Goal: Task Accomplishment & Management: Manage account settings

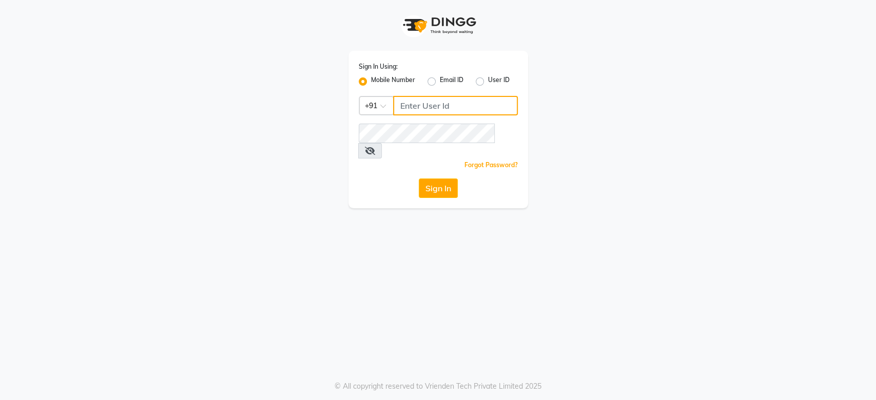
type input "9821414342"
click at [440, 179] on button "Sign In" at bounding box center [438, 189] width 39 height 20
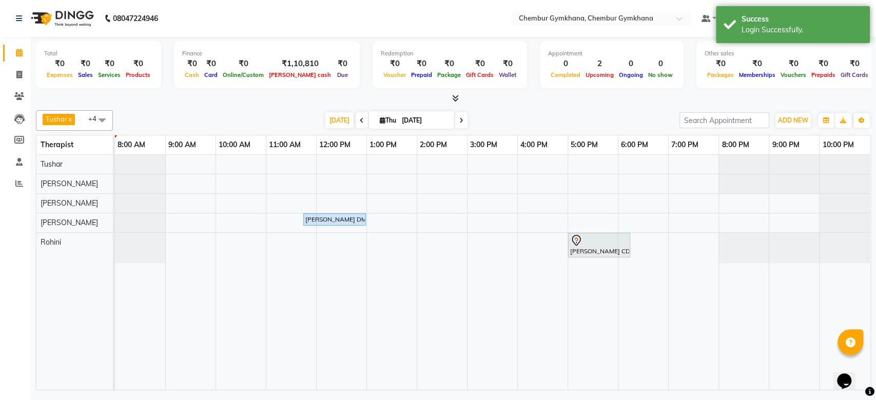
click at [462, 122] on span at bounding box center [461, 120] width 12 height 16
type input "[DATE]"
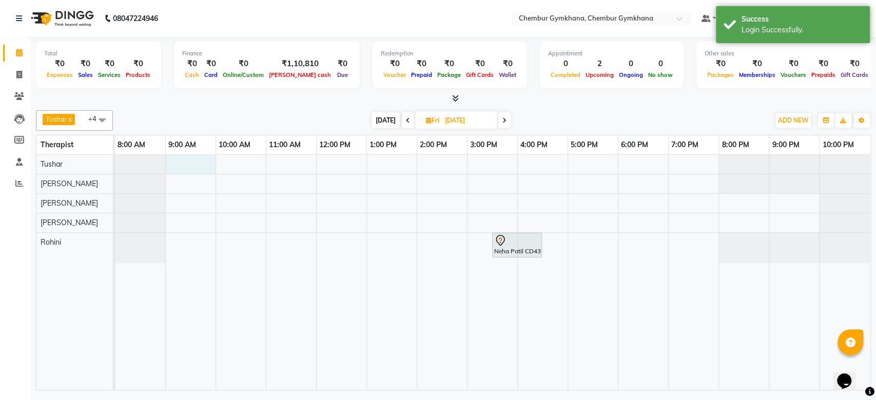
click at [194, 160] on div "Neha Patil CD430, 03:30 PM-04:30 PM, Pedicure" at bounding box center [493, 272] width 756 height 235
select select "88851"
select select "540"
select select "tentative"
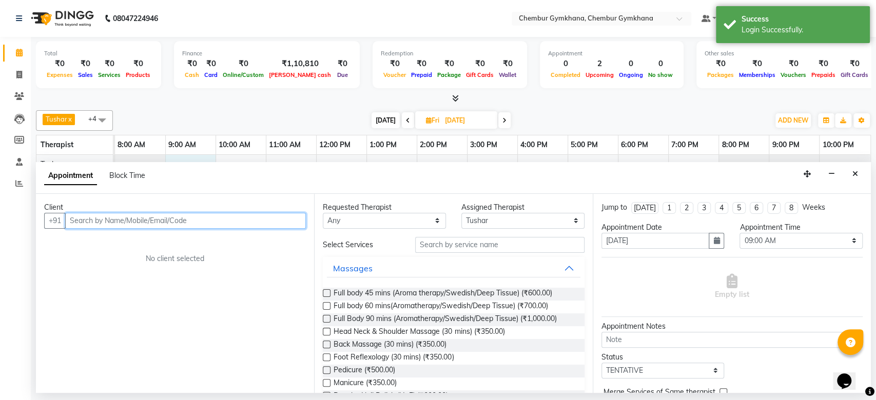
click at [111, 225] on input "text" at bounding box center [185, 221] width 241 height 16
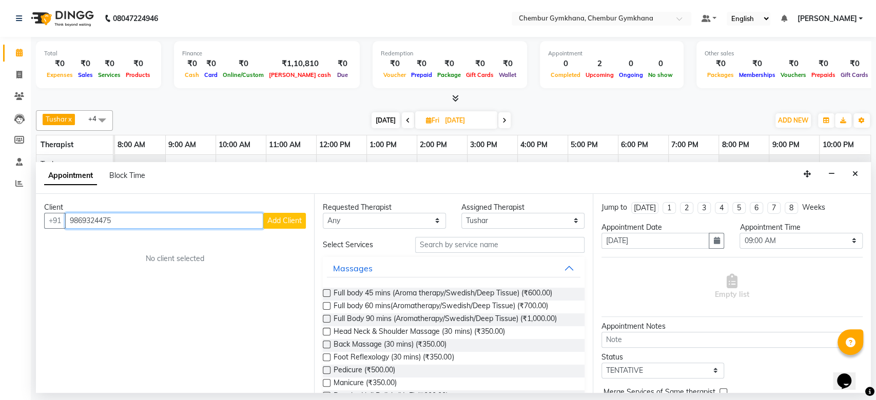
type input "9869324475"
click at [279, 220] on span "Add Client" at bounding box center [284, 220] width 34 height 9
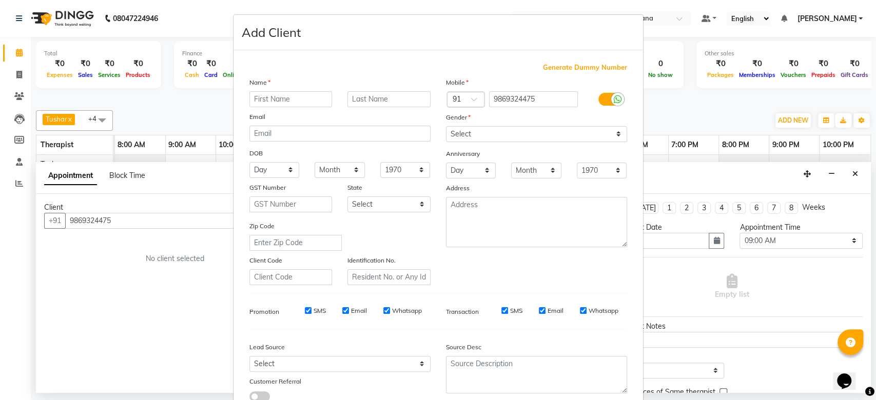
click at [287, 97] on input "text" at bounding box center [290, 99] width 83 height 16
type input "A"
type input "Janrandan"
click at [364, 105] on input "text" at bounding box center [389, 99] width 83 height 16
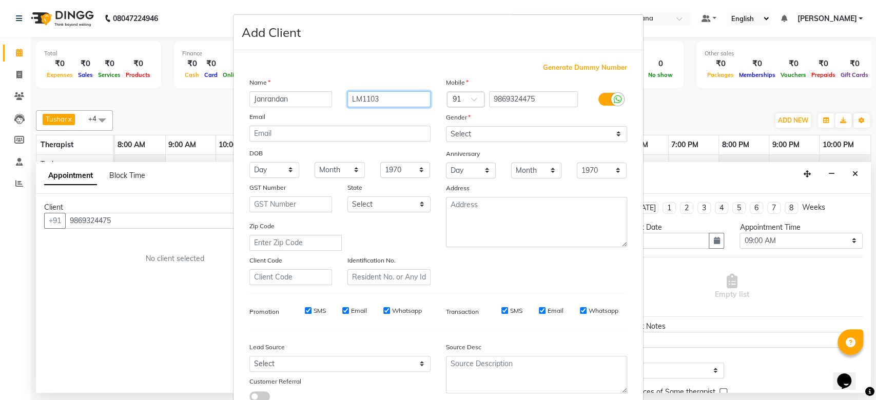
type input "LM1103"
click at [474, 133] on select "Select [DEMOGRAPHIC_DATA] [DEMOGRAPHIC_DATA] Other Prefer Not To Say" at bounding box center [536, 134] width 181 height 16
select select "[DEMOGRAPHIC_DATA]"
click at [446, 126] on select "Select [DEMOGRAPHIC_DATA] [DEMOGRAPHIC_DATA] Other Prefer Not To Say" at bounding box center [536, 134] width 181 height 16
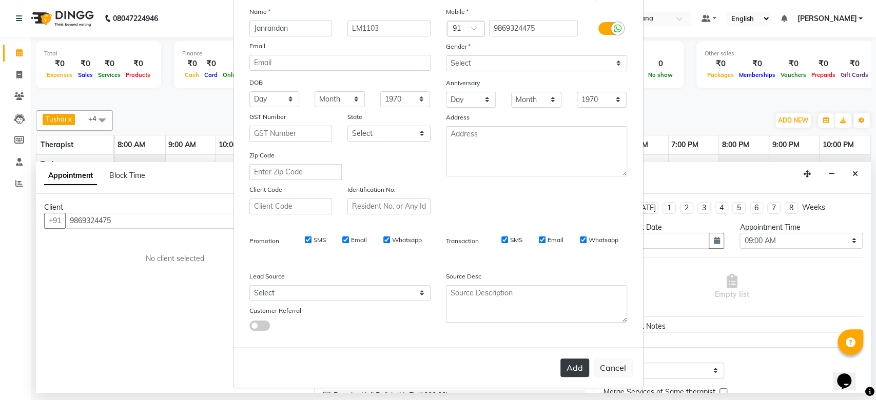
click at [564, 363] on button "Add" at bounding box center [575, 368] width 29 height 18
select select
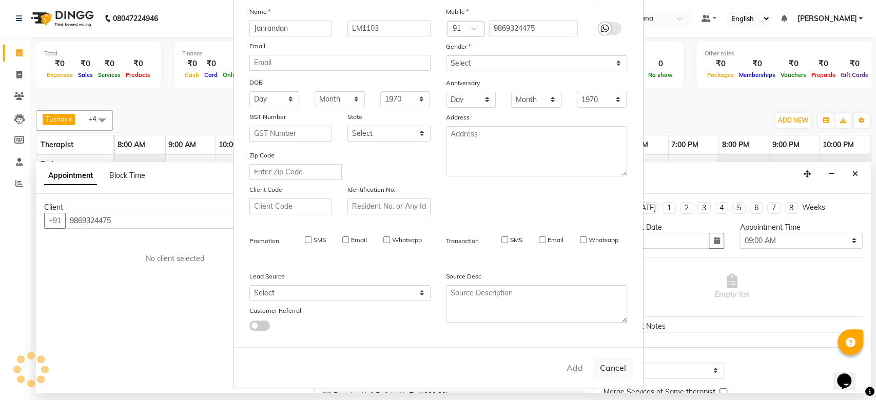
select select
checkbox input "false"
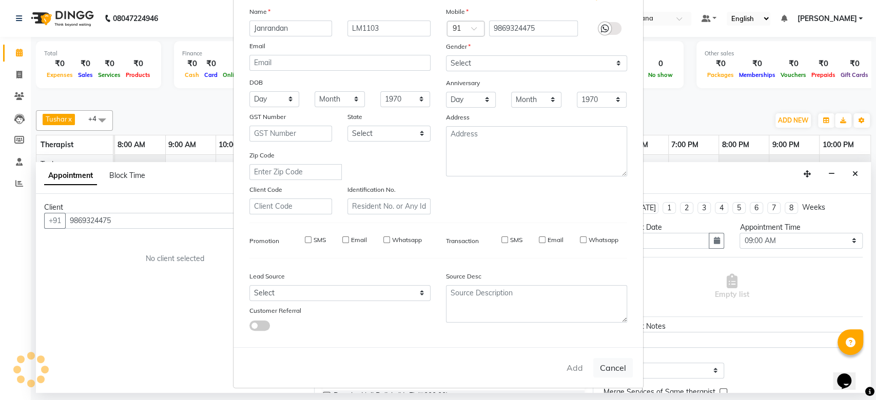
checkbox input "false"
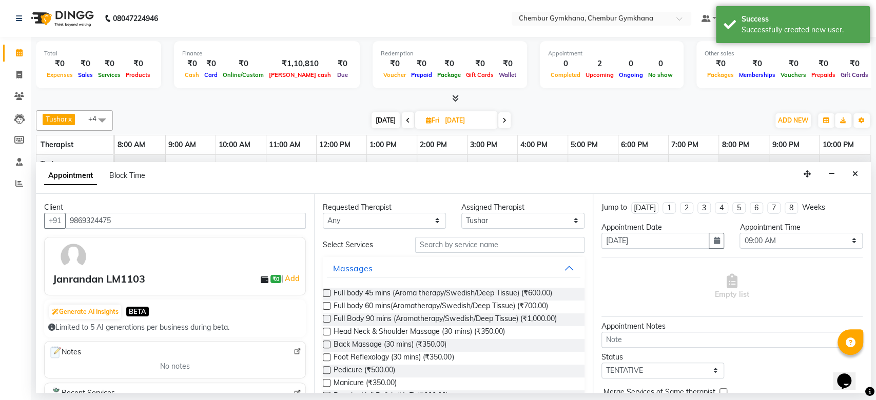
click at [331, 295] on div "Full body 45 mins (Aroma therapy/Swedish/Deep Tissue) (₹600.00)" at bounding box center [453, 294] width 261 height 13
click at [325, 290] on label at bounding box center [327, 294] width 8 height 8
click at [325, 291] on input "checkbox" at bounding box center [326, 294] width 7 height 7
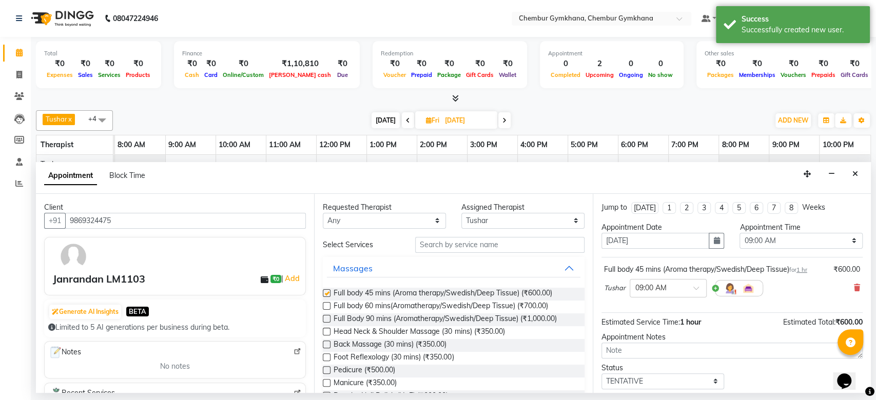
checkbox input "false"
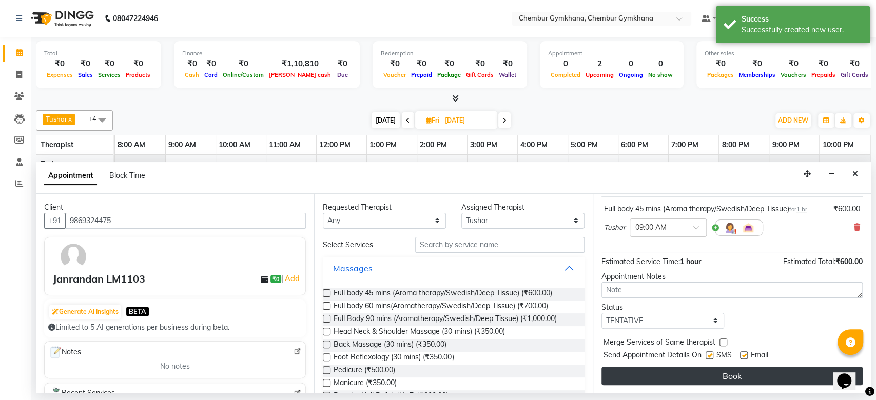
click at [707, 381] on button "Book" at bounding box center [732, 376] width 261 height 18
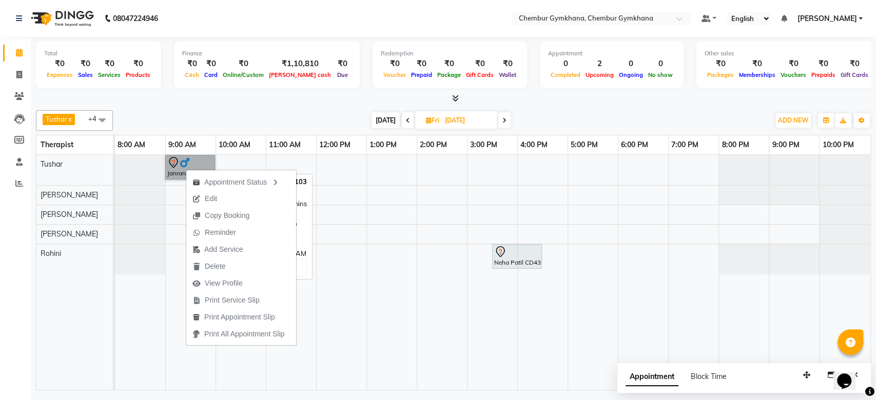
click at [176, 178] on link "Janrandan LM1103, 09:00 AM-10:00 AM, Full body 45 mins (Aroma therapy/Swedish/D…" at bounding box center [190, 167] width 50 height 25
select select "7"
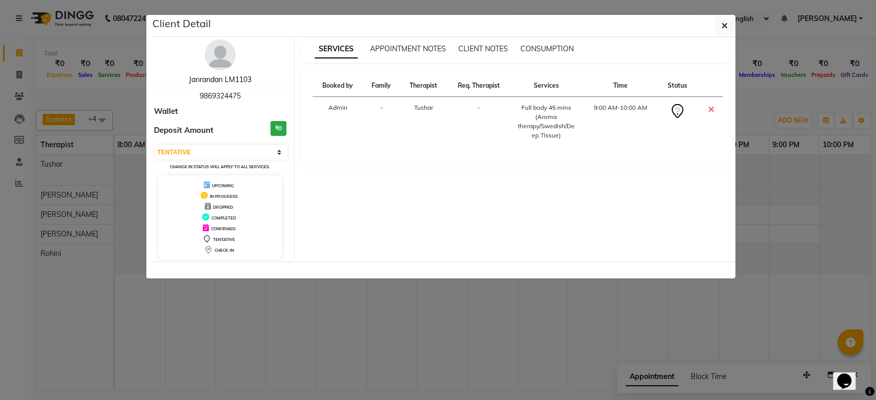
click at [240, 81] on link "Janrandan LM1103" at bounding box center [220, 79] width 63 height 9
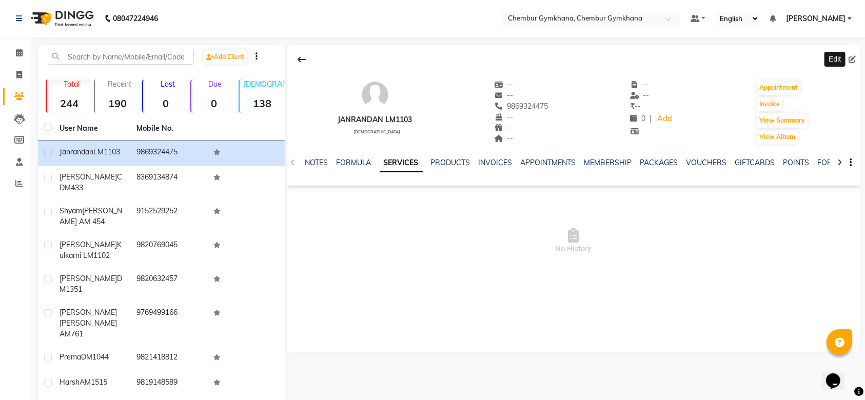
click at [850, 57] on icon at bounding box center [852, 59] width 7 height 7
select select "[DEMOGRAPHIC_DATA]"
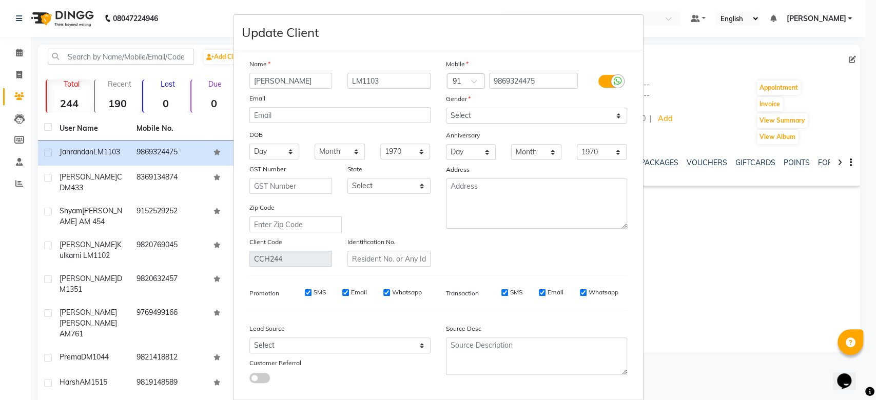
scroll to position [53, 0]
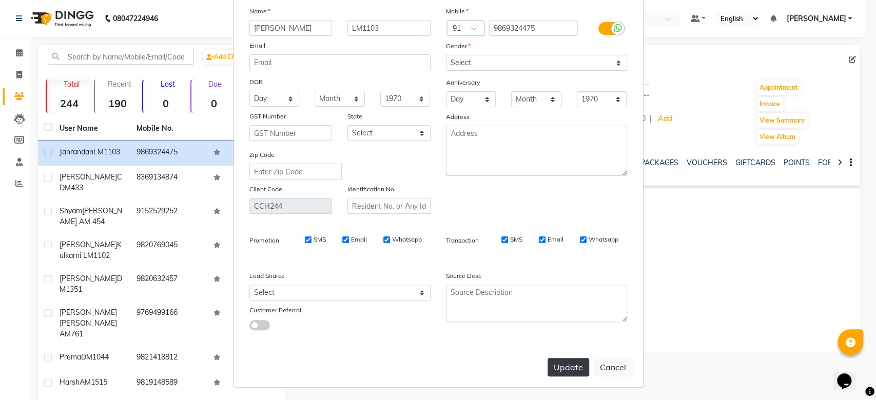
type input "[PERSON_NAME]"
click at [549, 370] on button "Update" at bounding box center [569, 367] width 42 height 18
select select
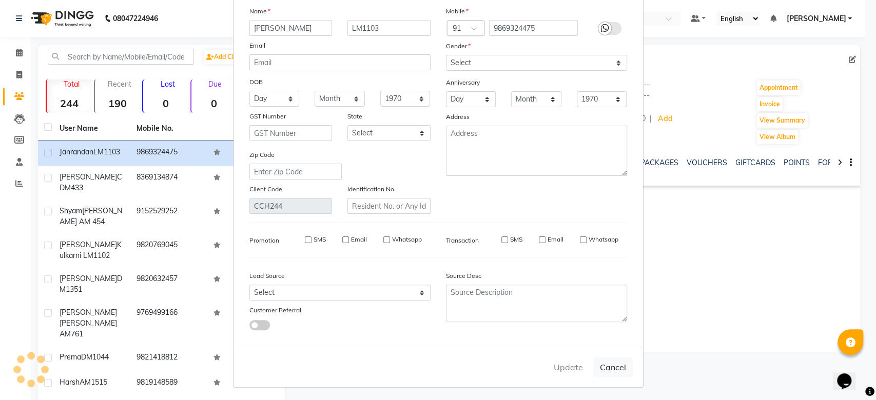
select select
checkbox input "false"
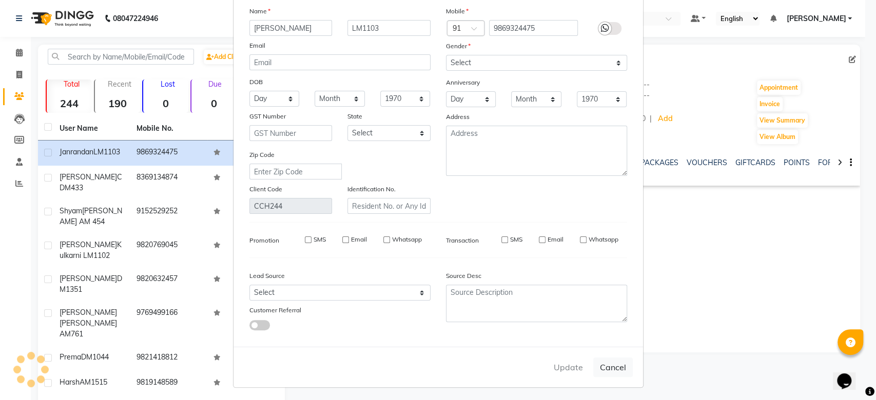
checkbox input "false"
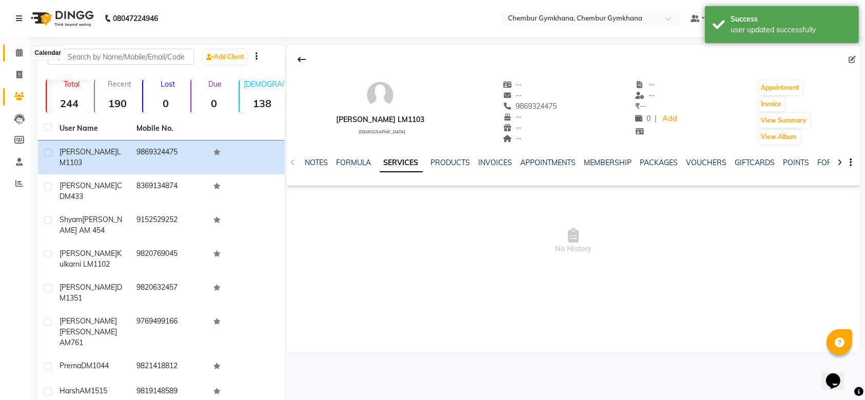
click at [26, 50] on span at bounding box center [19, 53] width 18 height 12
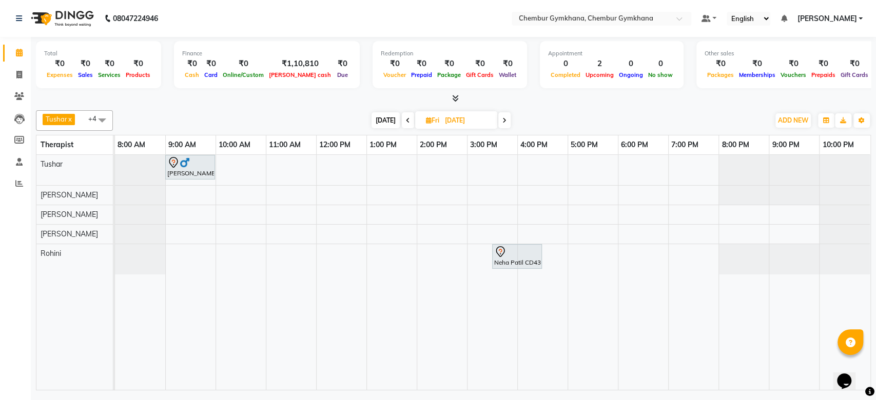
click at [3, 45] on link "Calendar" at bounding box center [15, 53] width 25 height 17
click at [406, 121] on icon at bounding box center [408, 121] width 4 height 6
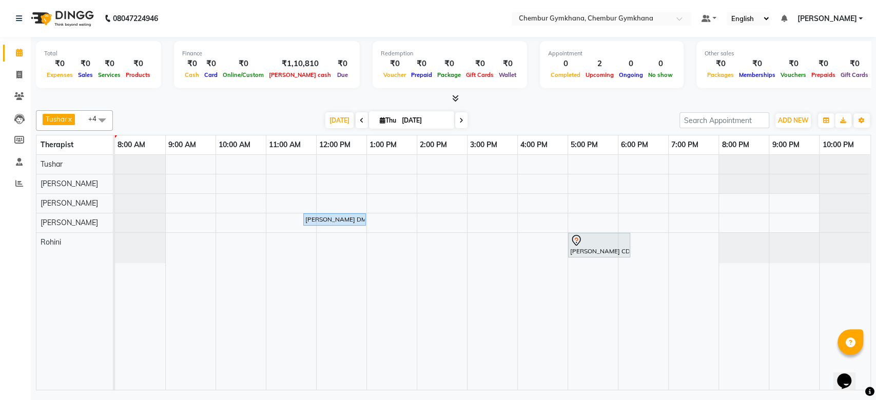
click at [356, 124] on span at bounding box center [362, 120] width 12 height 16
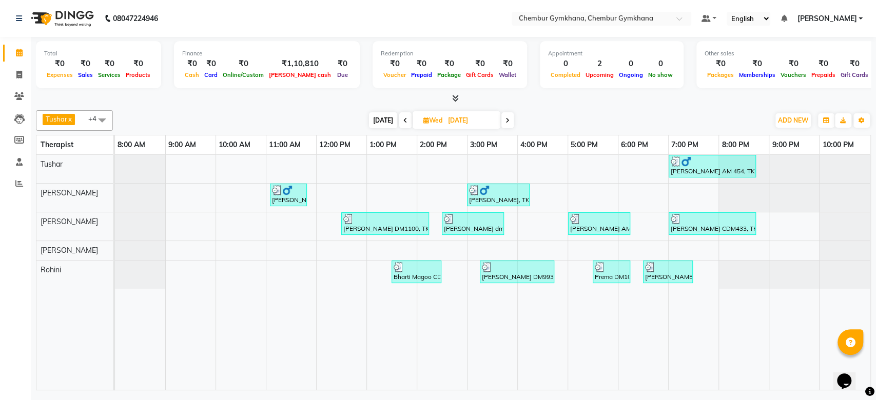
click at [509, 121] on span at bounding box center [508, 120] width 12 height 16
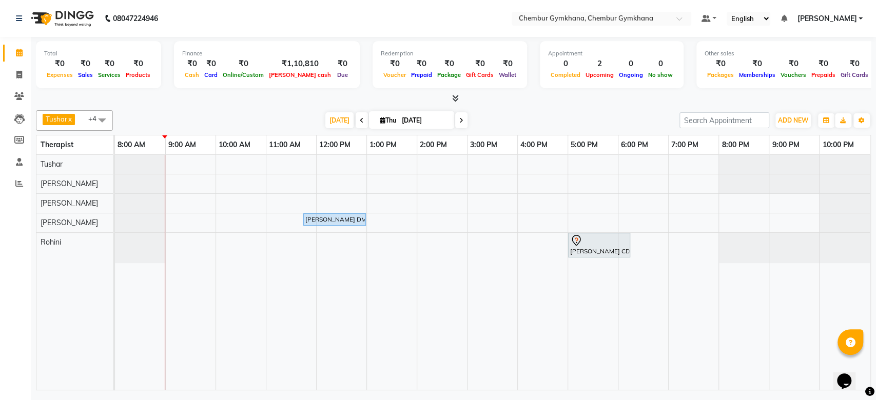
click at [460, 119] on icon at bounding box center [461, 121] width 4 height 6
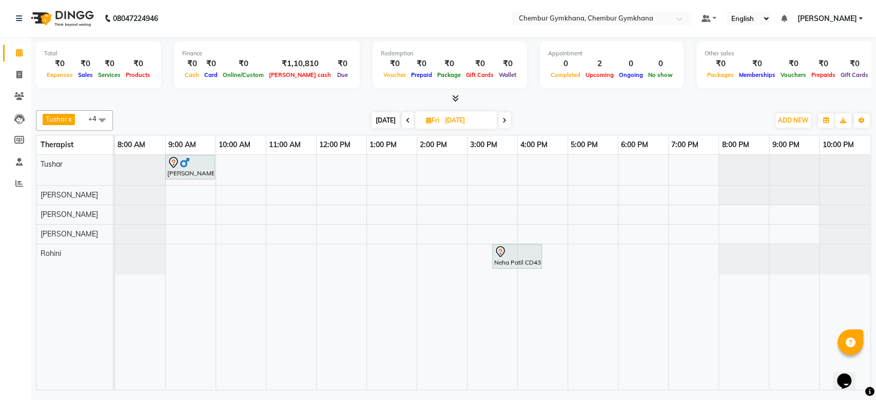
click at [499, 118] on span at bounding box center [504, 120] width 12 height 16
type input "[DATE]"
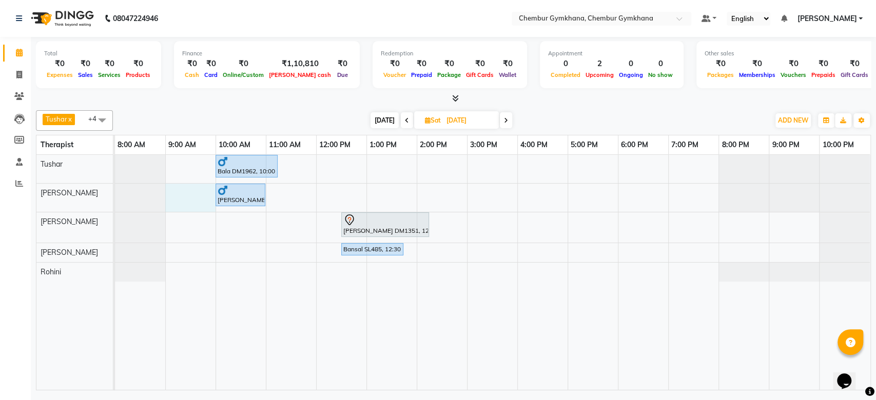
click at [186, 191] on div "Bala DM1962, 10:00 AM-11:15 AM, Full body 60 mins(Aromatherapy/Swedish/Deep Tis…" at bounding box center [493, 272] width 756 height 235
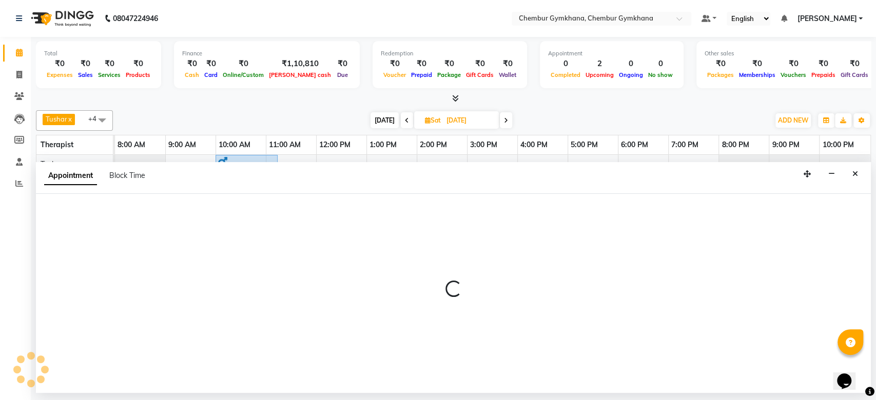
select select "88853"
select select "540"
select select "tentative"
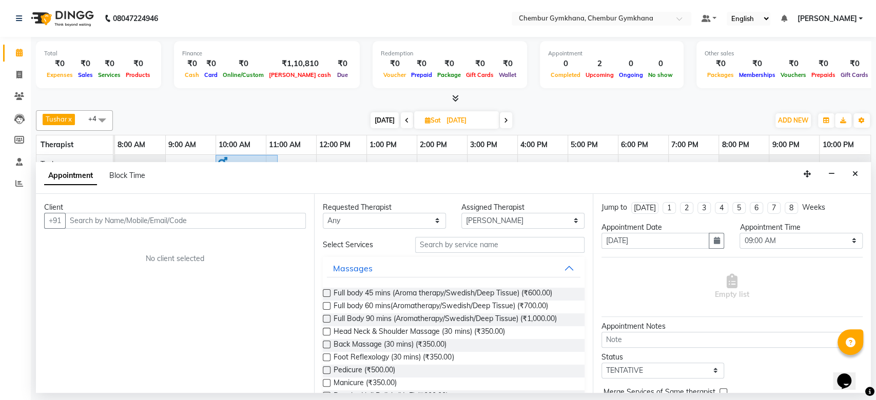
click at [217, 216] on input "text" at bounding box center [185, 221] width 241 height 16
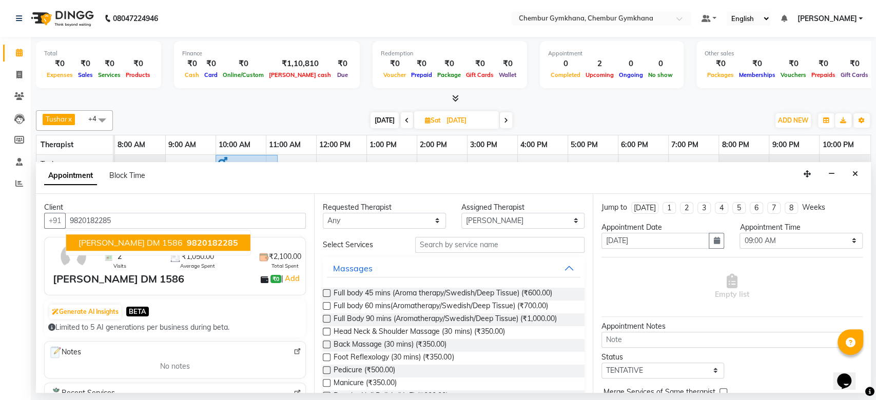
click at [187, 241] on span "9820182285" at bounding box center [212, 243] width 51 height 10
type input "9820182285"
click at [330, 309] on label at bounding box center [327, 306] width 8 height 8
click at [330, 309] on input "checkbox" at bounding box center [326, 307] width 7 height 7
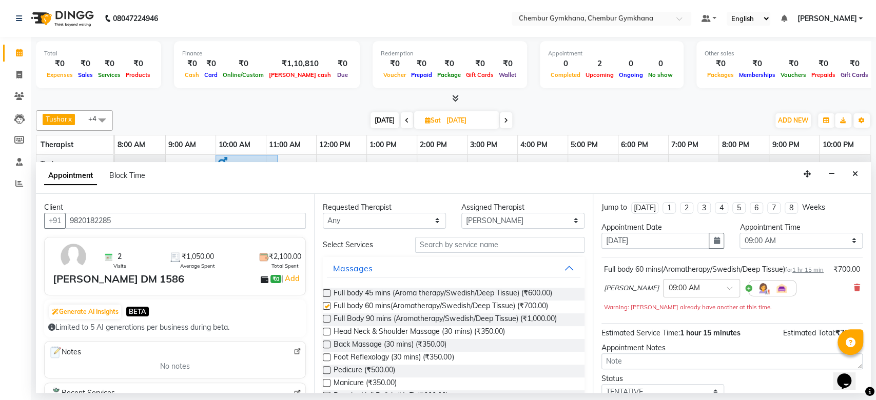
checkbox input "false"
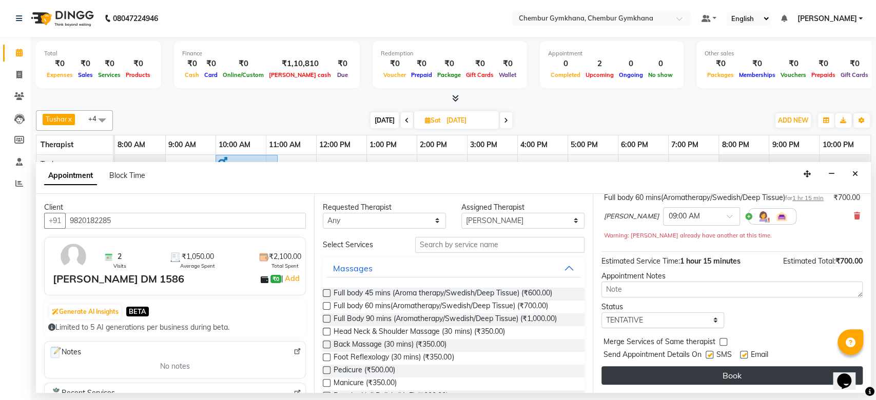
click at [672, 378] on button "Book" at bounding box center [732, 376] width 261 height 18
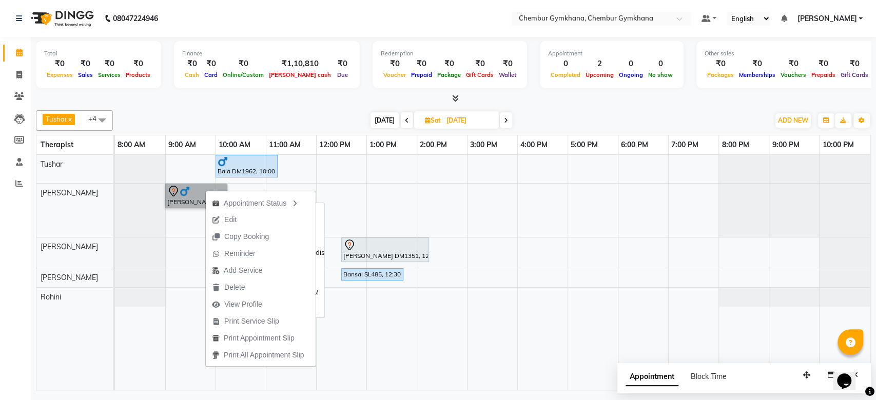
click at [184, 189] on link "[PERSON_NAME] DM 1586, 09:00 AM-10:15 AM, Full body 60 mins(Aromatherapy/Swedis…" at bounding box center [196, 196] width 62 height 25
select select "7"
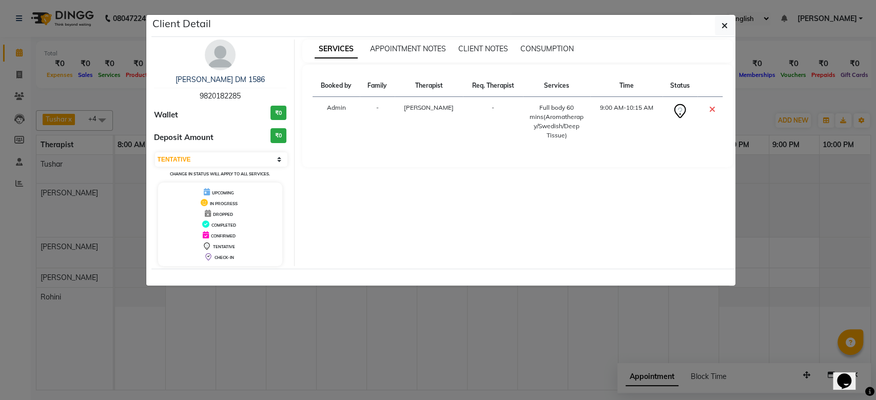
click at [232, 84] on div "[PERSON_NAME] DM 1586" at bounding box center [220, 79] width 133 height 11
click at [230, 80] on link "[PERSON_NAME] DM 1586" at bounding box center [220, 79] width 89 height 9
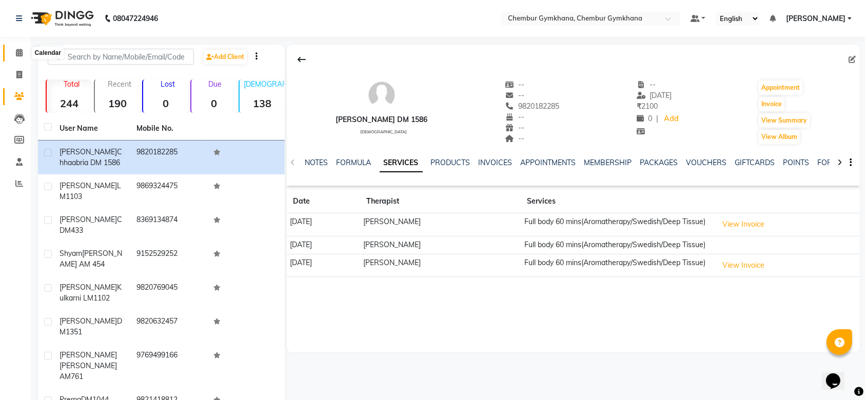
click at [25, 55] on span at bounding box center [19, 53] width 18 height 12
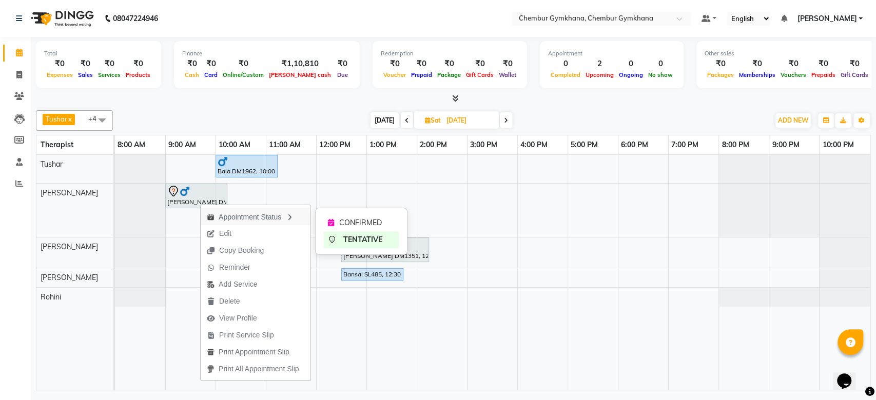
click at [215, 217] on div "Appointment Status" at bounding box center [256, 216] width 110 height 17
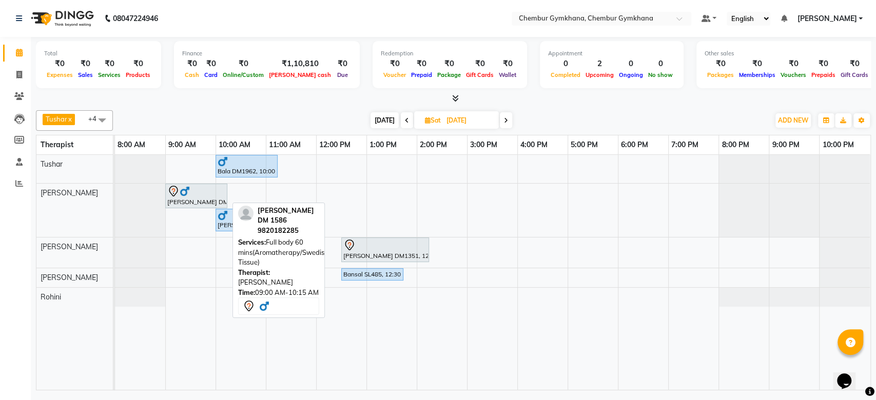
click at [192, 190] on div at bounding box center [196, 191] width 58 height 12
select select "7"
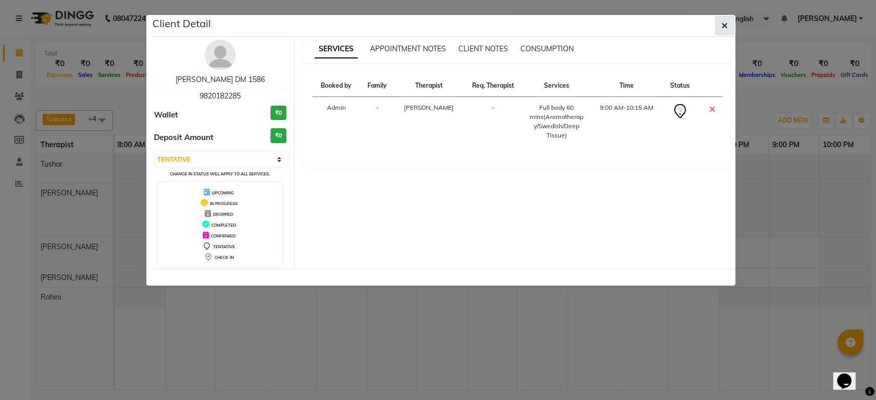
click at [724, 34] on button "button" at bounding box center [725, 26] width 20 height 20
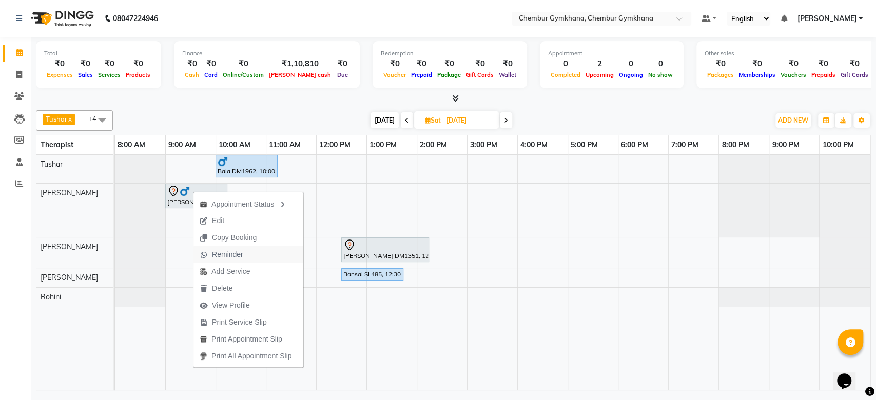
click at [243, 257] on span "Reminder" at bounding box center [222, 254] width 56 height 17
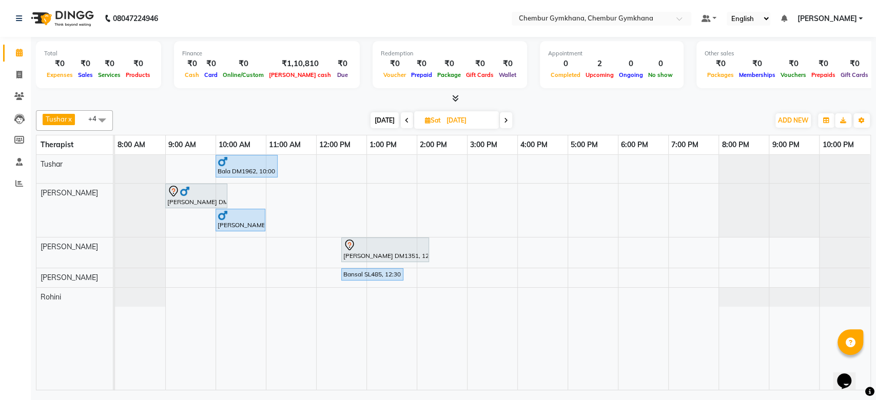
click at [401, 117] on span at bounding box center [407, 120] width 12 height 16
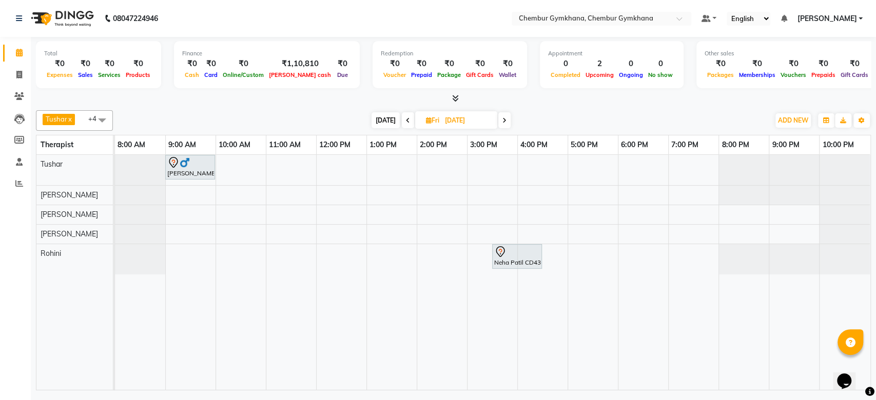
click at [407, 118] on icon at bounding box center [408, 121] width 4 height 6
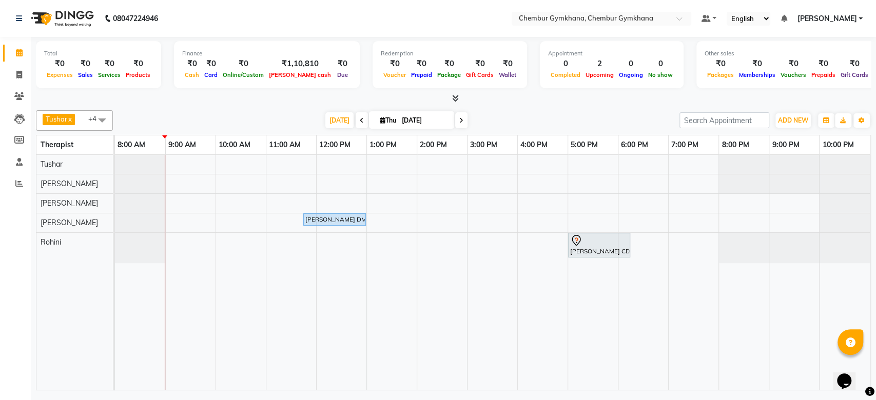
click at [360, 117] on span at bounding box center [362, 120] width 12 height 16
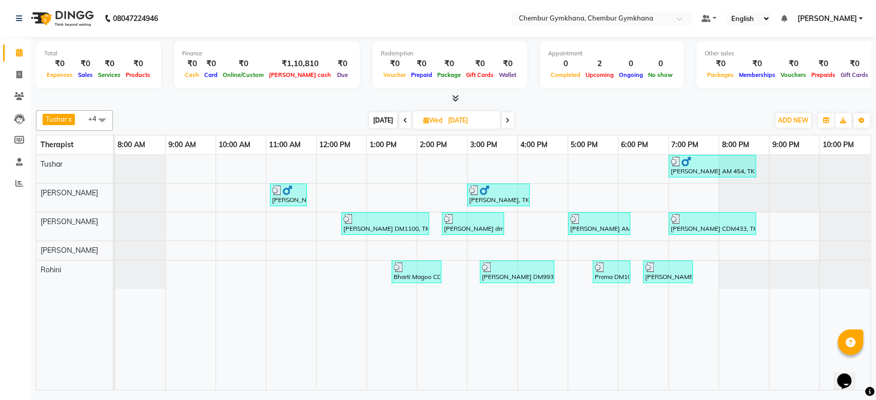
click at [507, 118] on icon at bounding box center [508, 121] width 4 height 6
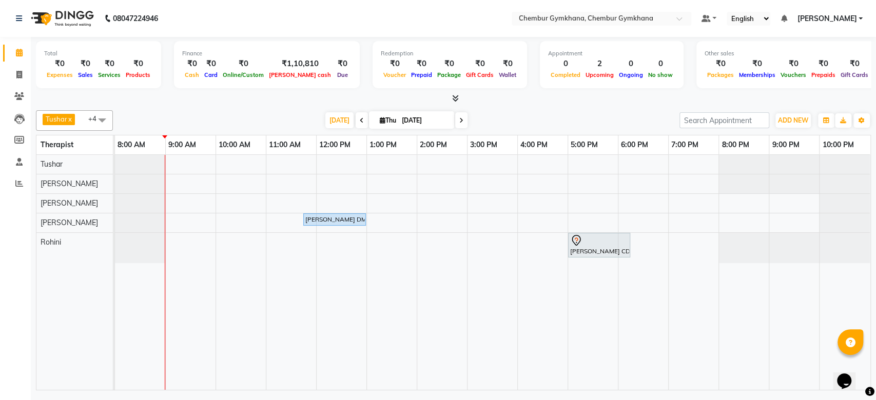
click at [359, 126] on span at bounding box center [362, 120] width 12 height 16
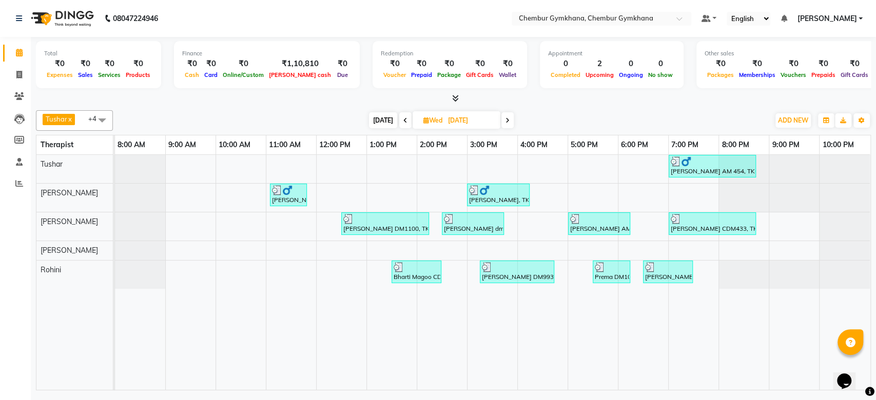
click at [399, 121] on span at bounding box center [405, 120] width 12 height 16
type input "[DATE]"
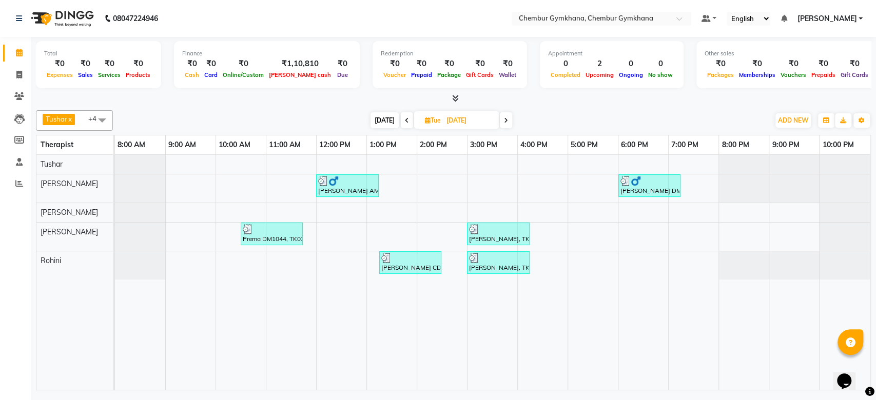
click at [101, 118] on span at bounding box center [102, 120] width 21 height 20
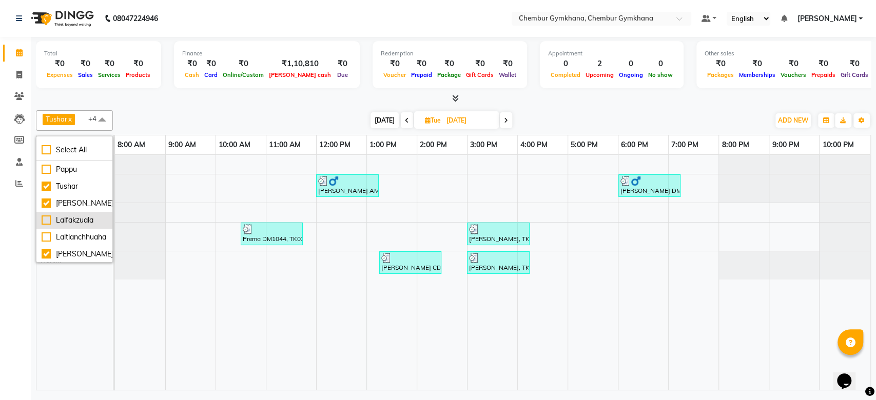
click at [51, 220] on div "Lalfakzuala" at bounding box center [75, 220] width 66 height 11
checkbox input "true"
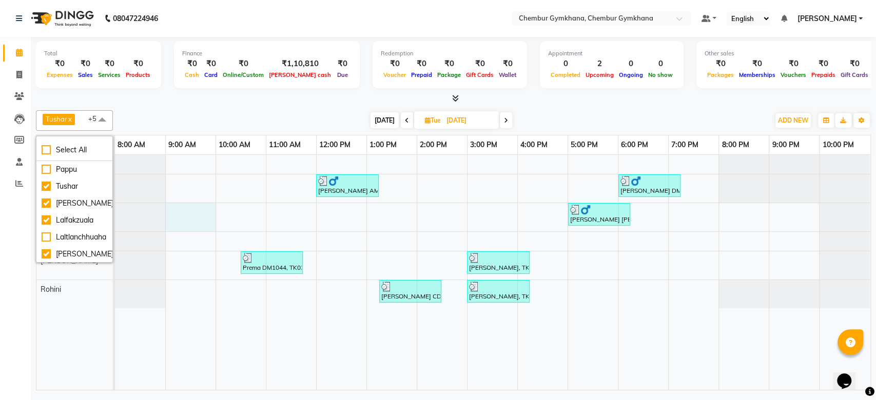
click at [192, 216] on div "[PERSON_NAME] AM812, TK05, 12:00 PM-01:15 PM, Full body 60 mins(Aromatherapy/Sw…" at bounding box center [493, 272] width 756 height 235
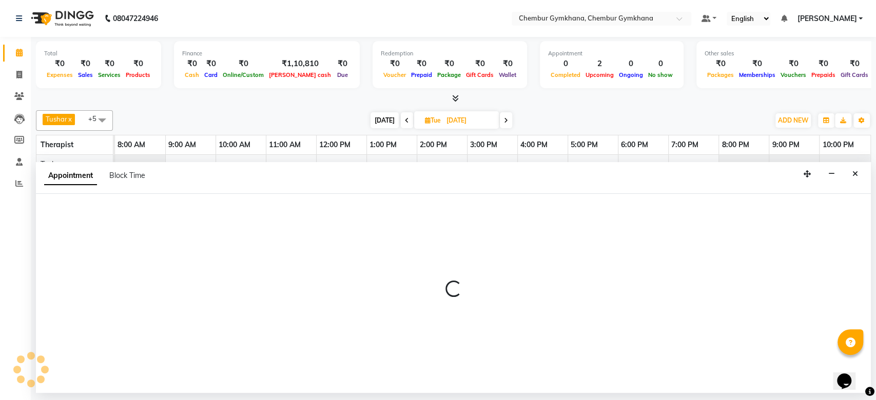
select select "89040"
select select "540"
select select "tentative"
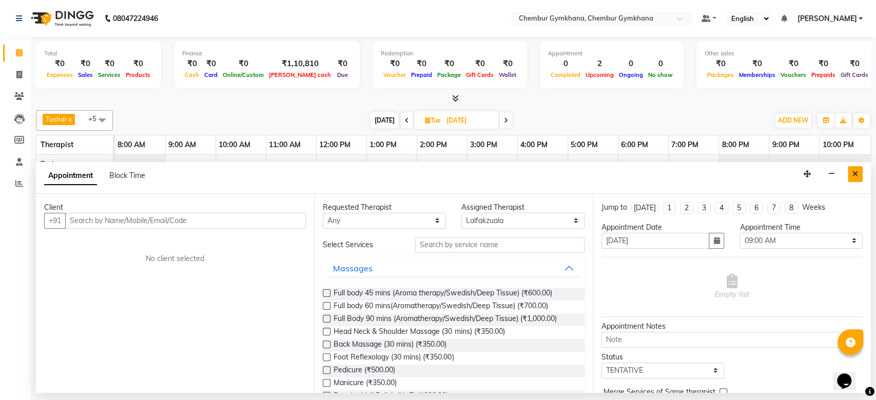
click at [857, 174] on icon "Close" at bounding box center [856, 173] width 6 height 7
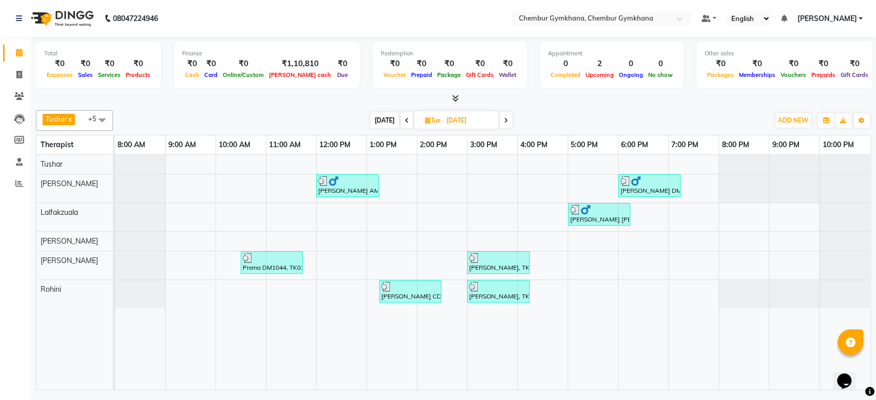
click at [509, 115] on span at bounding box center [506, 120] width 12 height 16
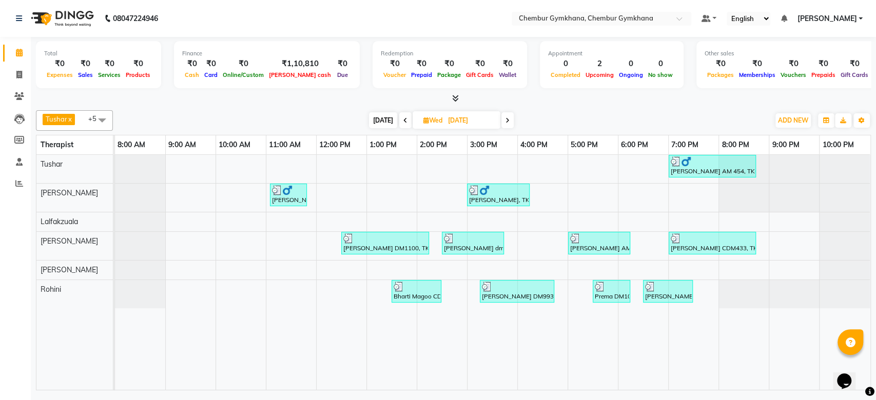
click at [506, 121] on icon at bounding box center [508, 121] width 4 height 6
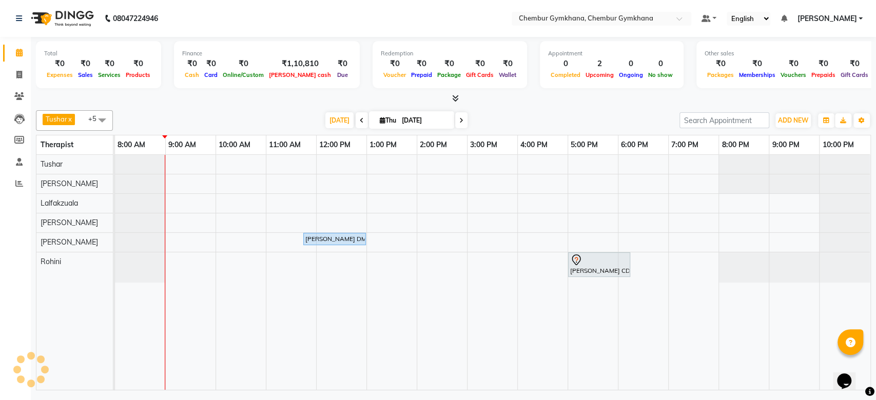
click at [459, 120] on icon at bounding box center [461, 121] width 4 height 6
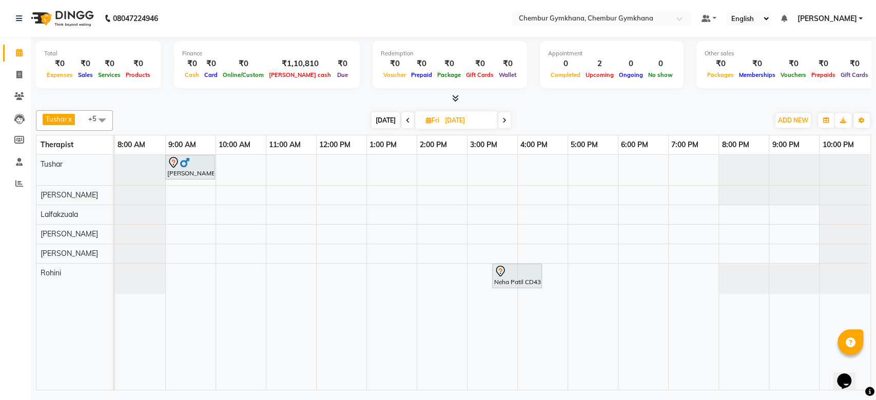
click at [406, 123] on icon at bounding box center [408, 121] width 4 height 6
type input "[DATE]"
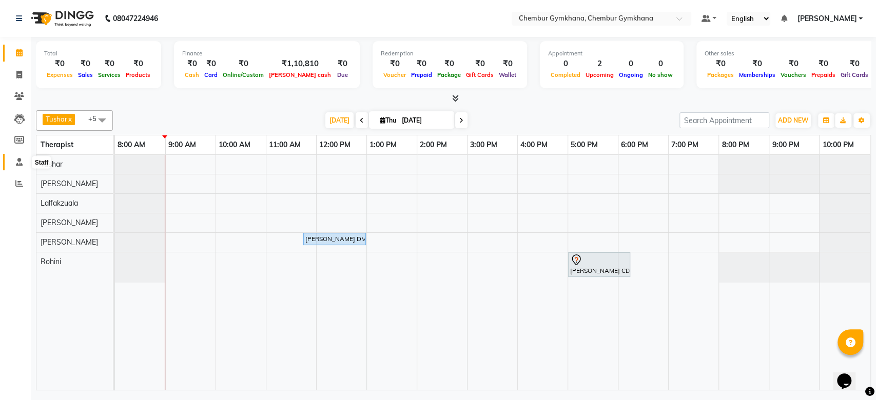
click at [21, 167] on span at bounding box center [19, 163] width 18 height 12
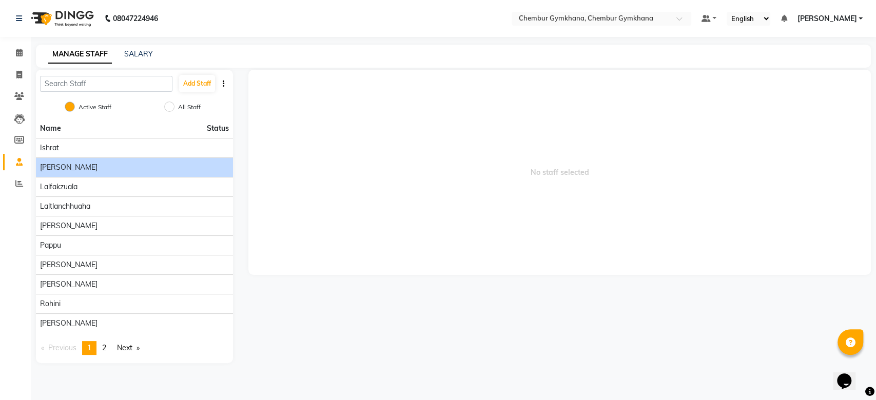
click at [98, 172] on div "[PERSON_NAME]" at bounding box center [134, 167] width 189 height 11
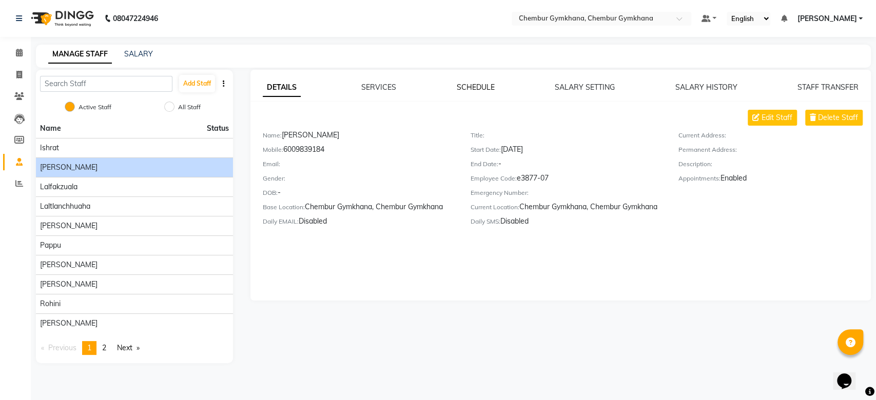
click at [461, 90] on link "SCHEDULE" at bounding box center [475, 87] width 38 height 9
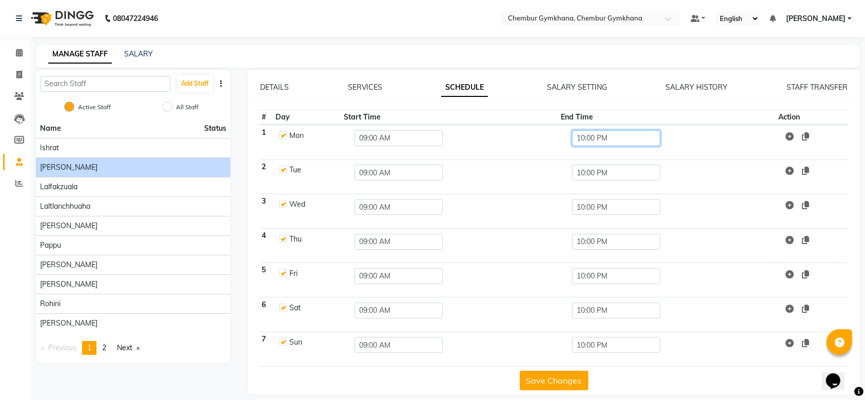
click at [610, 143] on input "10:00 PM" at bounding box center [616, 138] width 88 height 16
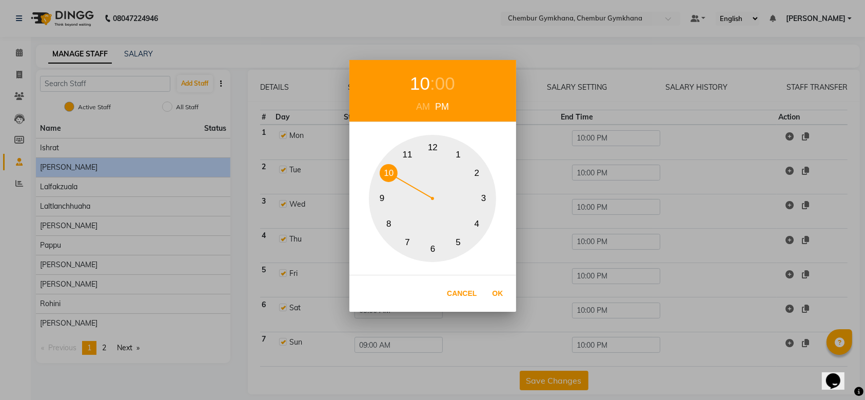
click at [428, 245] on button "6" at bounding box center [433, 250] width 18 height 18
click at [502, 297] on button "Ok" at bounding box center [498, 293] width 21 height 21
type input "06:00 PM"
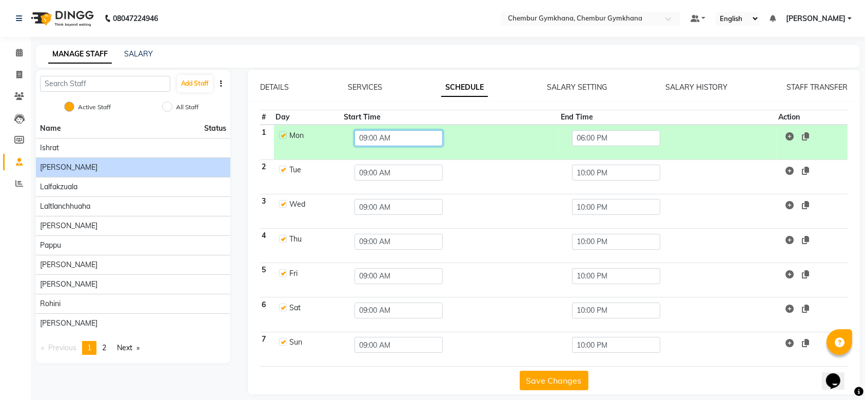
click at [380, 133] on input "09:00 AM" at bounding box center [399, 138] width 88 height 16
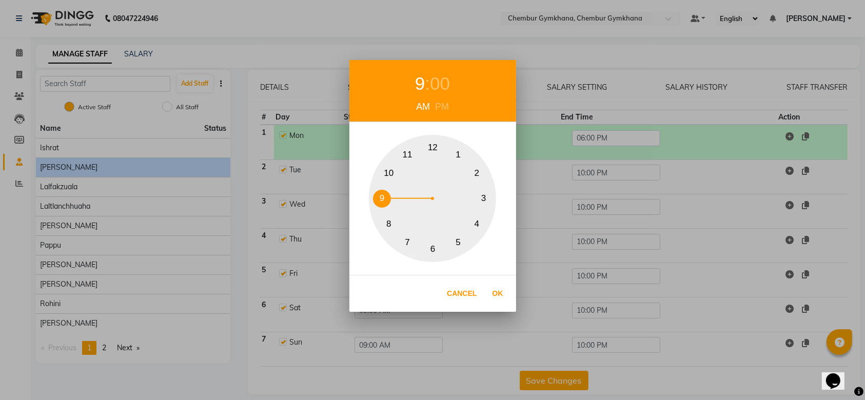
click at [448, 103] on div "PM" at bounding box center [442, 107] width 19 height 14
click at [430, 150] on button "12" at bounding box center [433, 148] width 18 height 18
click at [498, 297] on button "Ok" at bounding box center [498, 293] width 21 height 21
type input "12:00 PM"
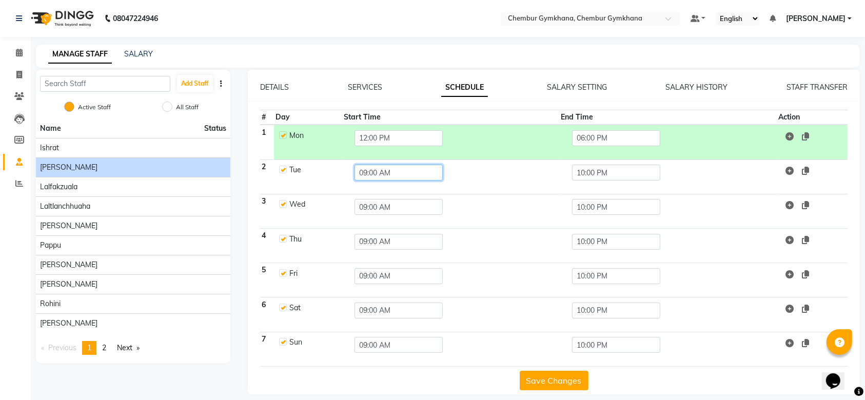
click at [413, 169] on input "09:00 AM" at bounding box center [399, 173] width 88 height 16
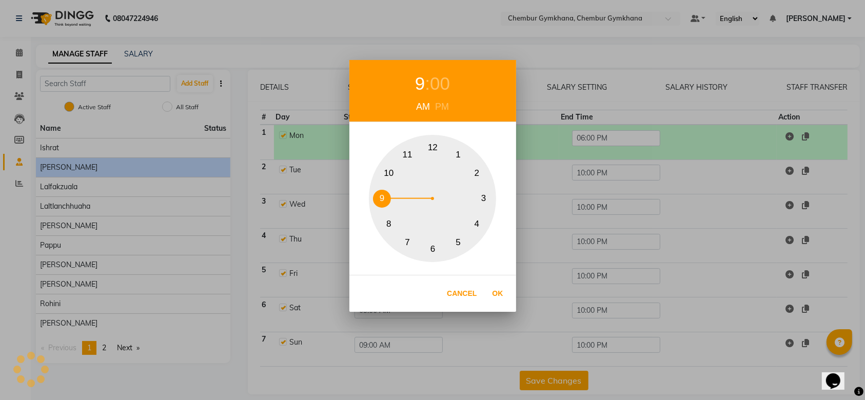
click at [442, 109] on div "PM" at bounding box center [442, 107] width 19 height 14
click at [430, 148] on button "12" at bounding box center [433, 148] width 18 height 18
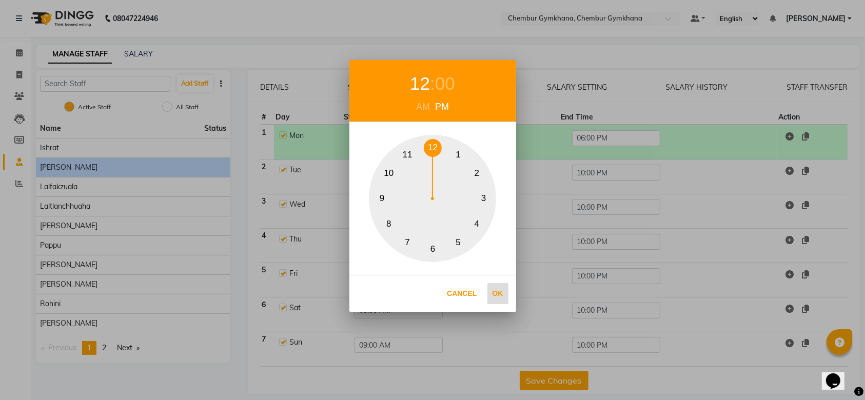
click at [495, 294] on button "Ok" at bounding box center [498, 293] width 21 height 21
type input "12:00 PM"
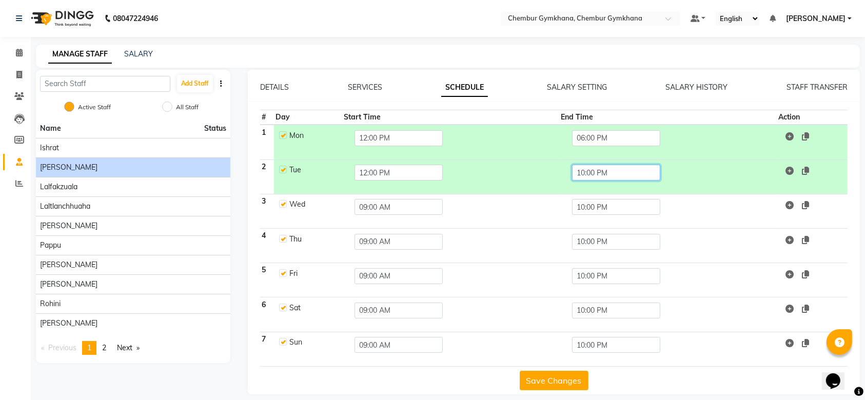
click at [604, 177] on input "10:00 PM" at bounding box center [616, 173] width 88 height 16
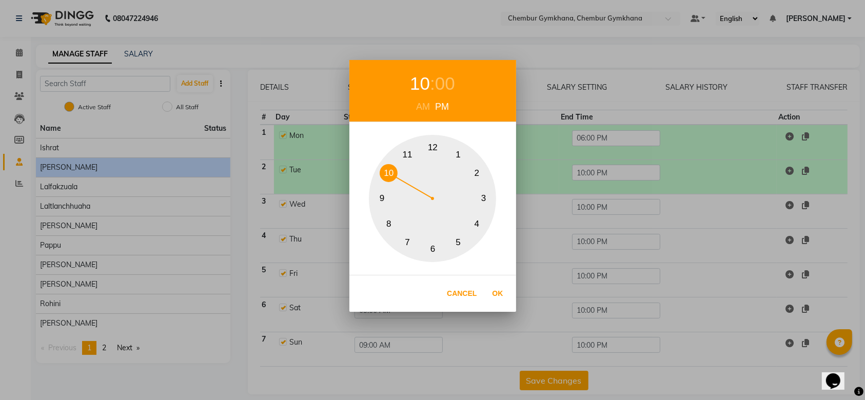
click at [436, 245] on button "6" at bounding box center [433, 250] width 18 height 18
click at [384, 198] on button "9" at bounding box center [382, 199] width 18 height 18
click at [496, 292] on button "Ok" at bounding box center [498, 293] width 21 height 21
type input "09:00 PM"
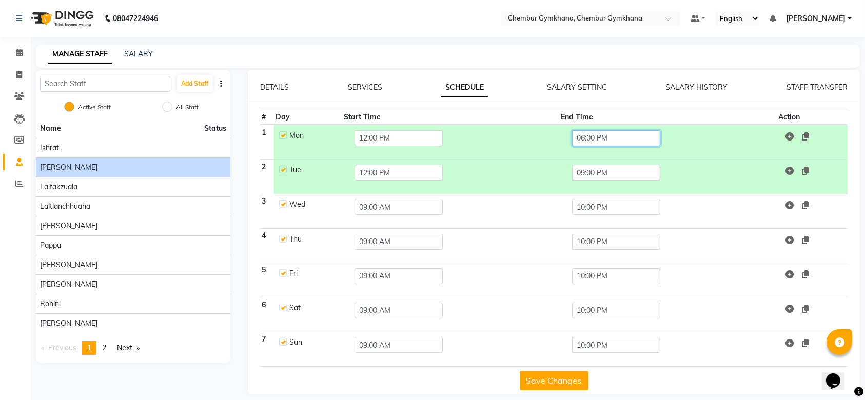
click at [609, 138] on input "06:00 PM" at bounding box center [616, 138] width 88 height 16
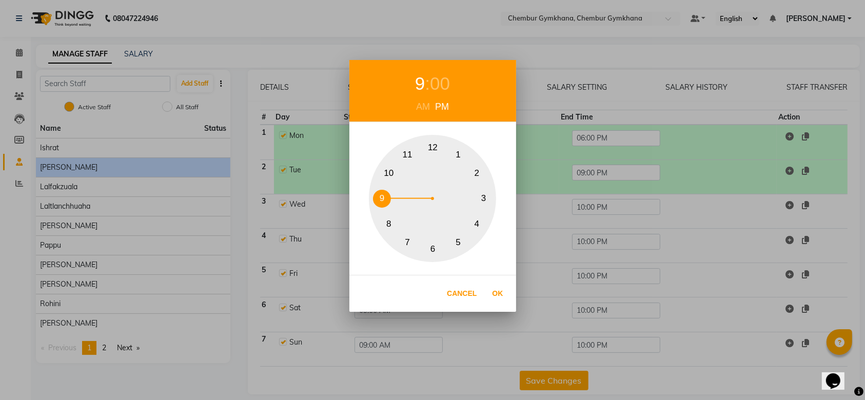
click at [383, 191] on button "9" at bounding box center [382, 199] width 18 height 18
click at [505, 297] on button "Ok" at bounding box center [498, 293] width 21 height 21
type input "09:00 PM"
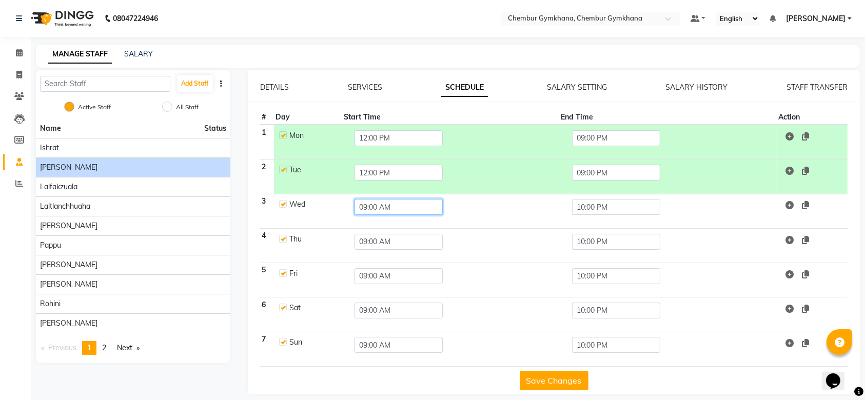
click at [404, 210] on input "09:00 AM" at bounding box center [399, 207] width 88 height 16
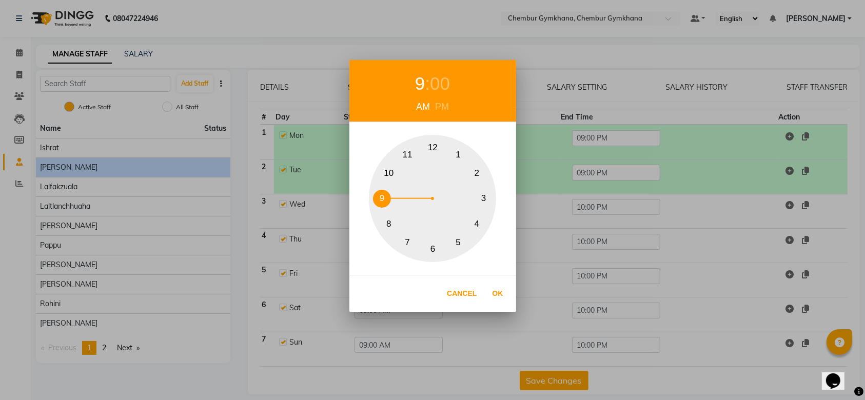
click at [444, 108] on div "9 : 00 AM PM 1 2 3 4 5 6 7 8 9 10 11 12 Cancel Ok" at bounding box center [433, 186] width 167 height 252
click at [444, 108] on div "PM" at bounding box center [442, 107] width 19 height 14
click at [435, 145] on button "12" at bounding box center [433, 148] width 18 height 18
click at [493, 295] on button "Ok" at bounding box center [498, 293] width 21 height 21
type input "12:00 PM"
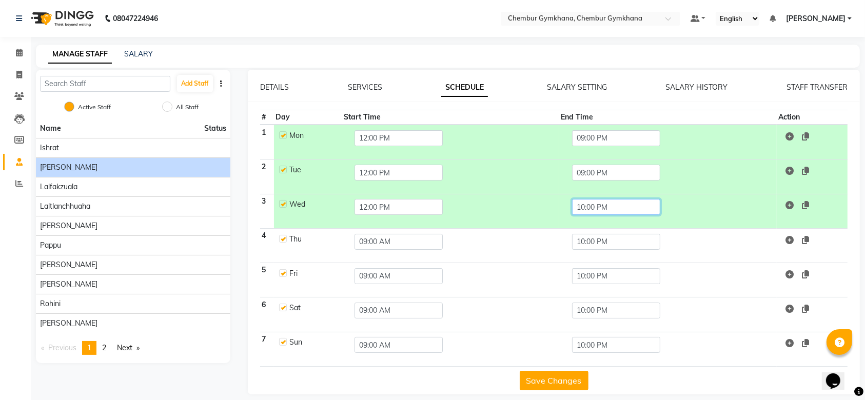
click at [607, 203] on input "10:00 PM" at bounding box center [616, 207] width 88 height 16
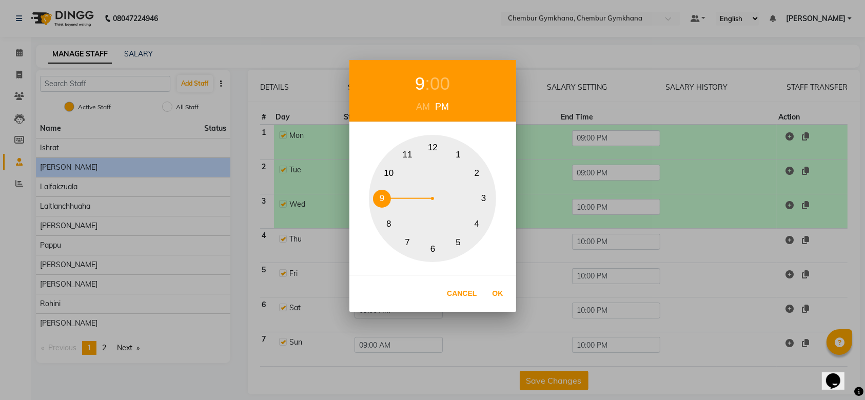
click at [384, 198] on button "9" at bounding box center [382, 199] width 18 height 18
click at [498, 296] on button "Ok" at bounding box center [498, 293] width 21 height 21
type input "09:00 PM"
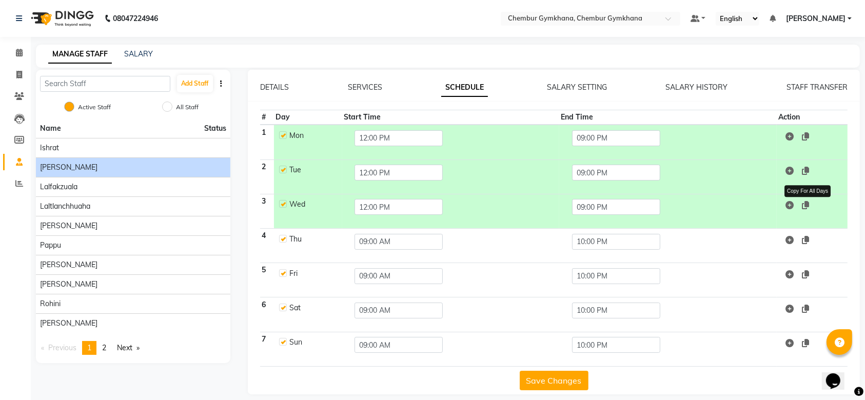
click at [808, 207] on icon at bounding box center [805, 205] width 7 height 8
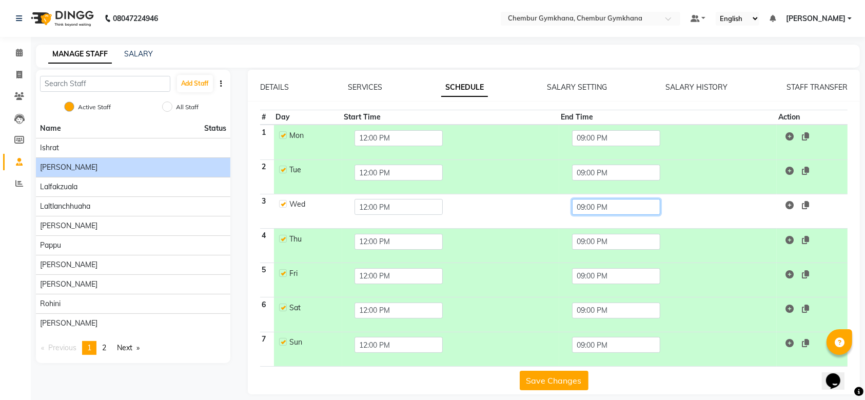
click at [617, 207] on input "09:00 PM" at bounding box center [616, 207] width 88 height 16
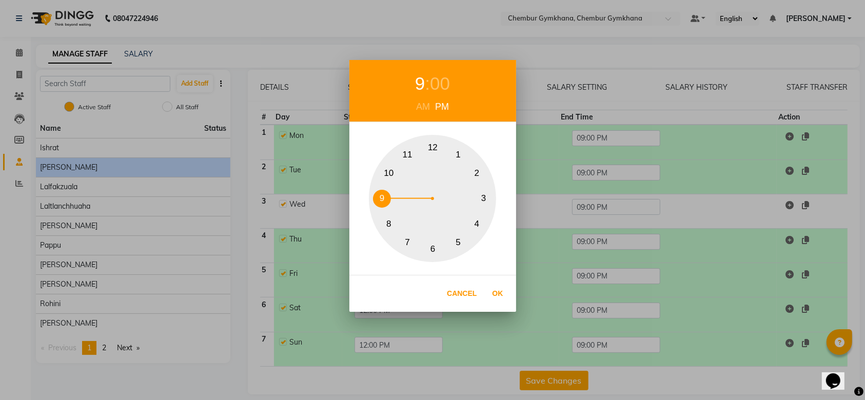
click at [588, 178] on div "9 : 00 AM PM 1 2 3 4 5 6 7 8 9 10 11 12 Cancel Ok" at bounding box center [432, 200] width 865 height 400
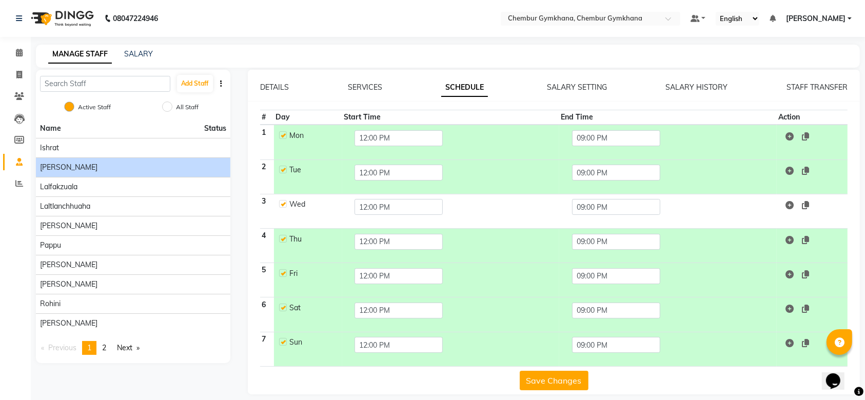
click at [569, 372] on button "Save Changes" at bounding box center [554, 381] width 69 height 20
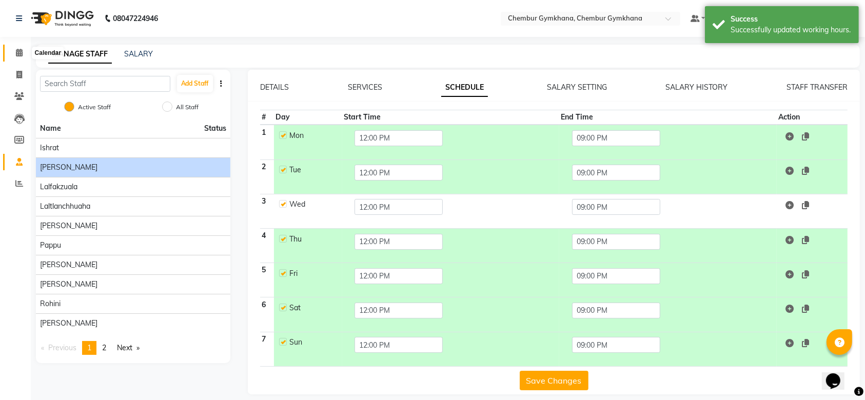
click at [21, 54] on icon at bounding box center [19, 53] width 7 height 8
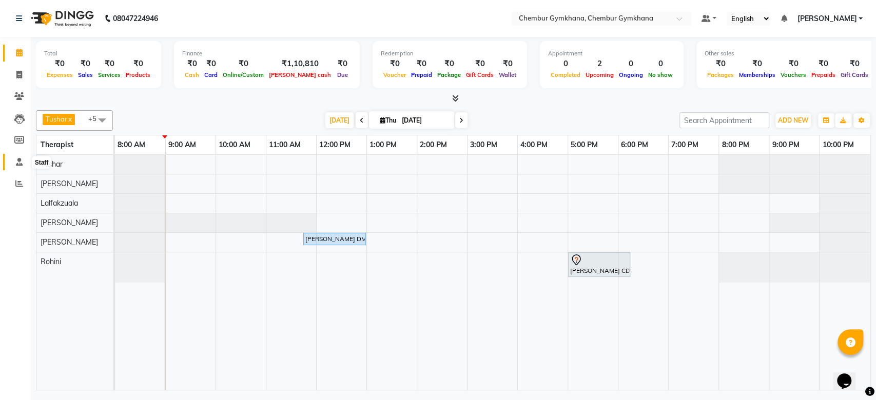
click at [18, 158] on span at bounding box center [19, 163] width 18 height 12
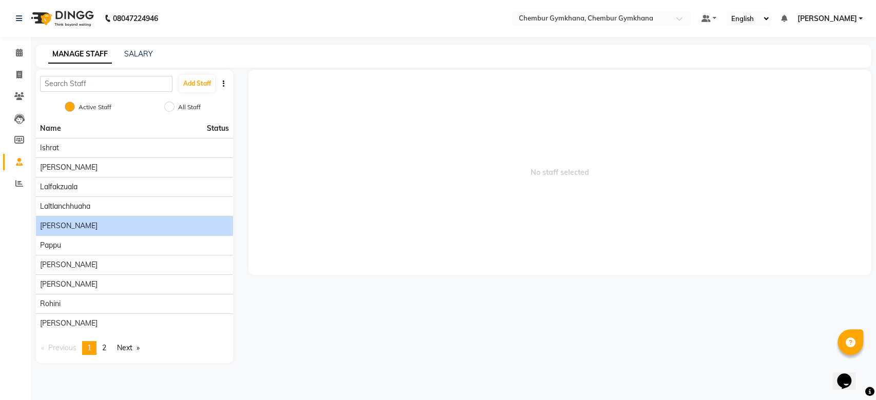
click at [106, 228] on div "[PERSON_NAME]" at bounding box center [134, 226] width 189 height 11
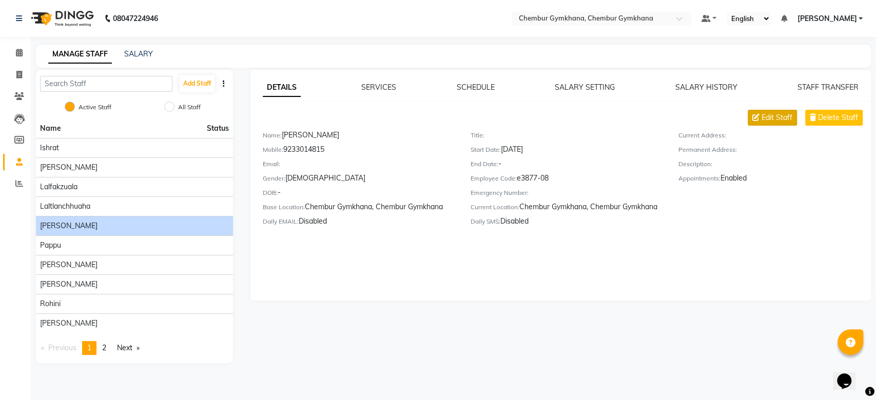
click at [767, 118] on span "Edit Staff" at bounding box center [777, 117] width 31 height 11
select select "[DEMOGRAPHIC_DATA]"
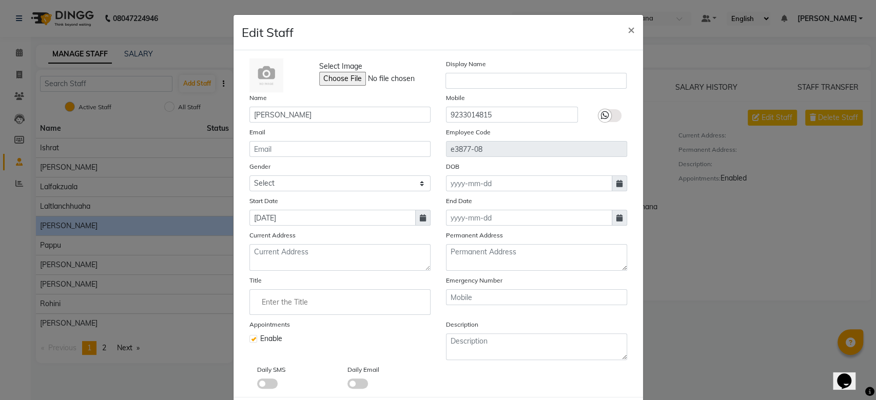
click at [807, 256] on ngb-modal-window "Edit Staff × Select Image Display Name Name [PERSON_NAME] Mobile [PHONE_NUMBER]…" at bounding box center [438, 200] width 876 height 400
click at [808, 121] on ngb-modal-window "Edit Staff × Select Image Display Name Name [PERSON_NAME] Mobile [PHONE_NUMBER]…" at bounding box center [438, 200] width 876 height 400
click at [628, 26] on span "×" at bounding box center [631, 29] width 7 height 15
select select
checkbox input "false"
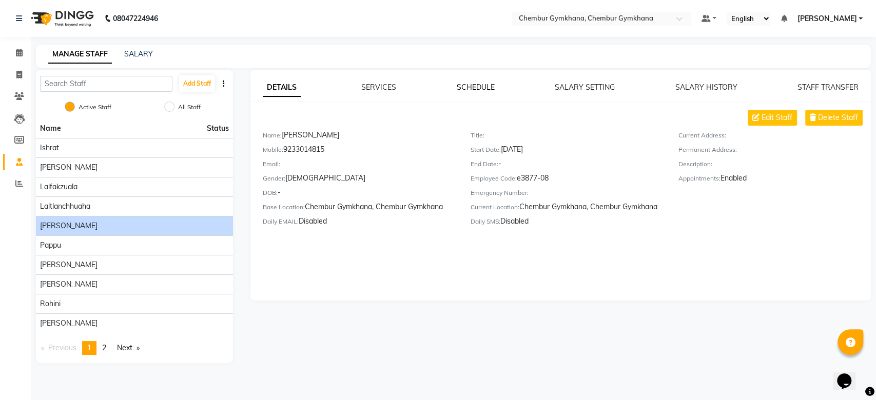
click at [484, 87] on link "SCHEDULE" at bounding box center [475, 87] width 38 height 9
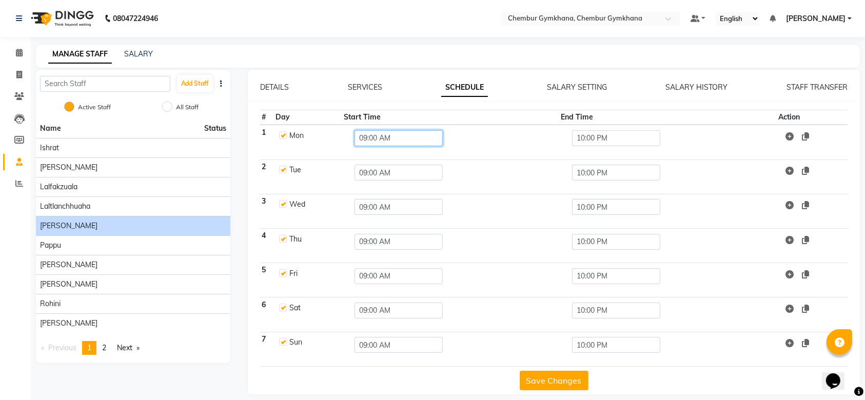
click at [394, 143] on input "09:00 AM" at bounding box center [399, 138] width 88 height 16
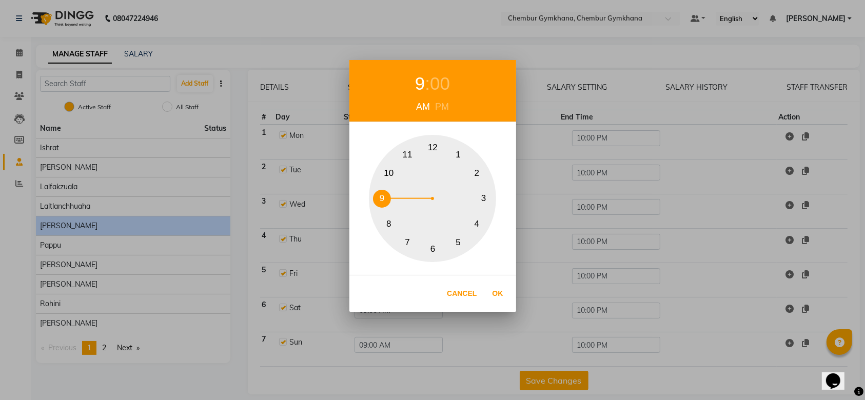
click at [374, 195] on div "1 2 3 4 5 6 7 8 9 10 11 12" at bounding box center [432, 198] width 127 height 127
click at [440, 105] on div "PM" at bounding box center [442, 107] width 19 height 14
click at [433, 142] on button "12" at bounding box center [433, 148] width 18 height 18
click at [500, 294] on button "Ok" at bounding box center [498, 293] width 21 height 21
type input "12:00 PM"
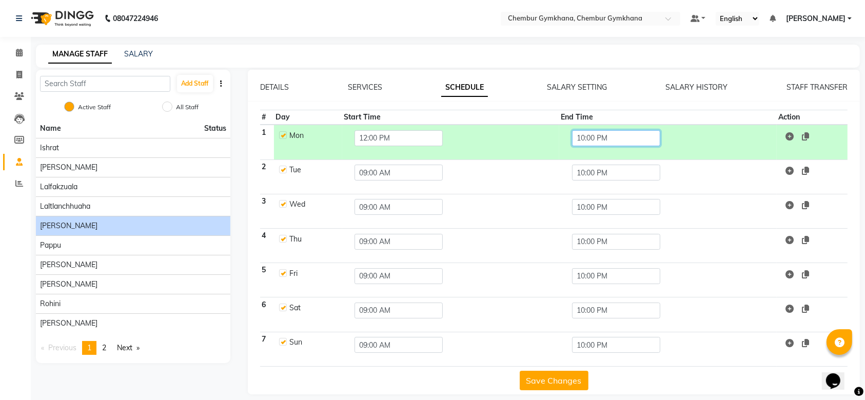
click at [641, 133] on input "10:00 PM" at bounding box center [616, 138] width 88 height 16
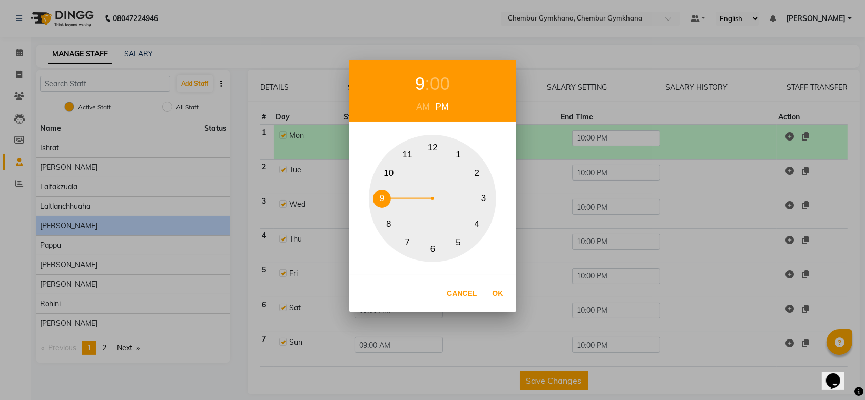
click at [382, 199] on button "9" at bounding box center [382, 199] width 18 height 18
click at [495, 292] on button "Ok" at bounding box center [498, 293] width 21 height 21
type input "09:00 PM"
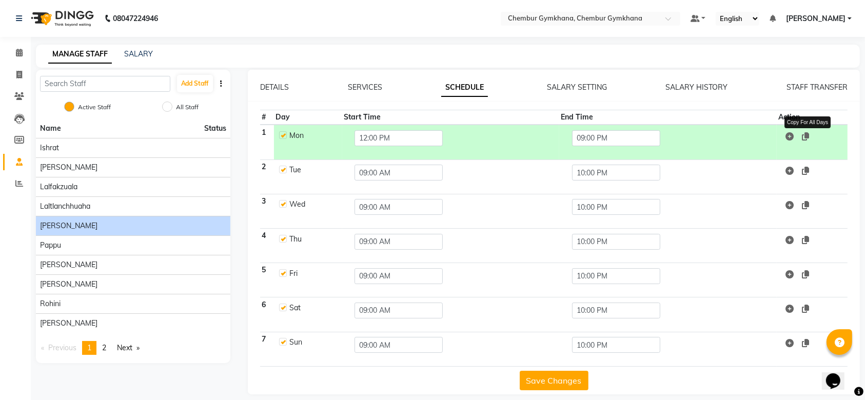
click at [807, 135] on icon at bounding box center [805, 136] width 7 height 8
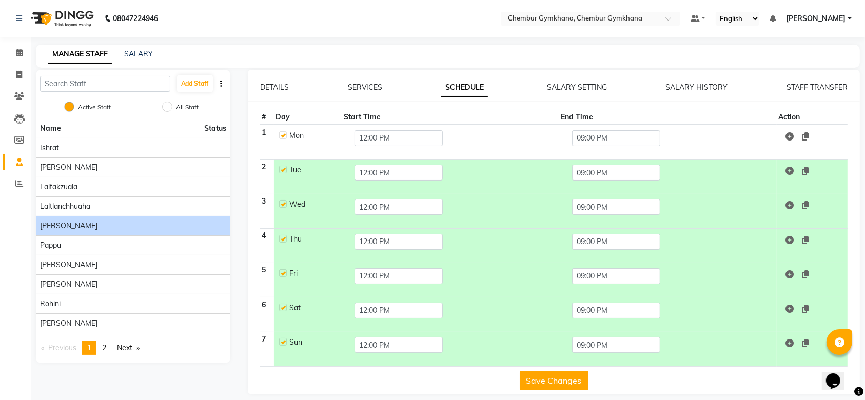
scroll to position [8, 0]
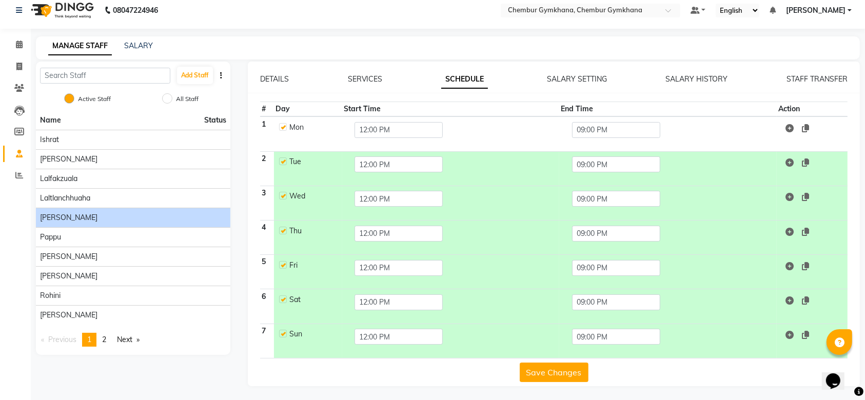
click at [555, 367] on button "Save Changes" at bounding box center [554, 373] width 69 height 20
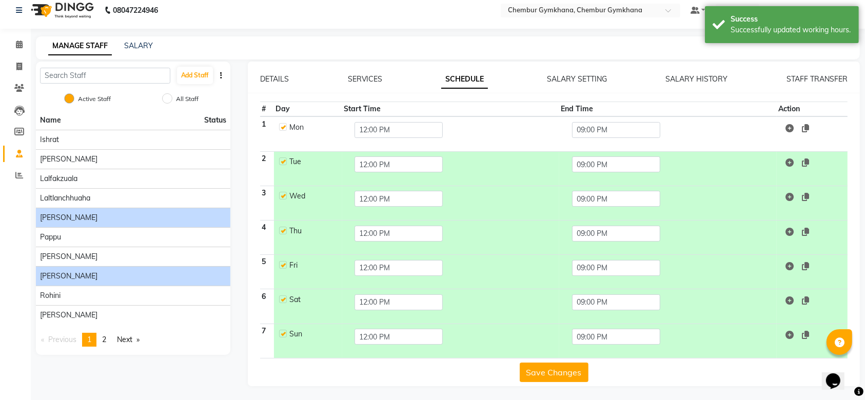
click at [96, 276] on div "[PERSON_NAME]" at bounding box center [133, 276] width 186 height 11
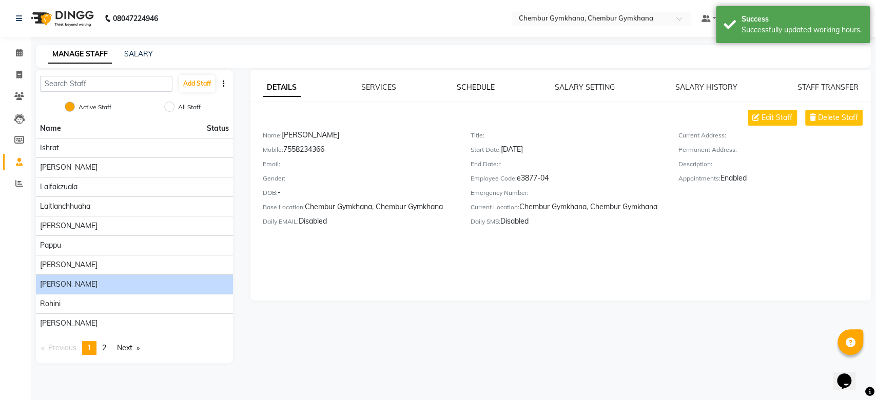
click at [473, 90] on link "SCHEDULE" at bounding box center [475, 87] width 38 height 9
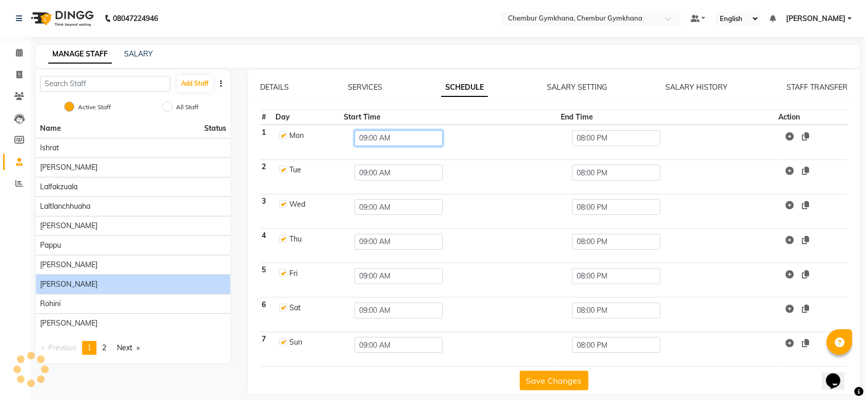
click at [427, 134] on input "09:00 AM" at bounding box center [399, 138] width 88 height 16
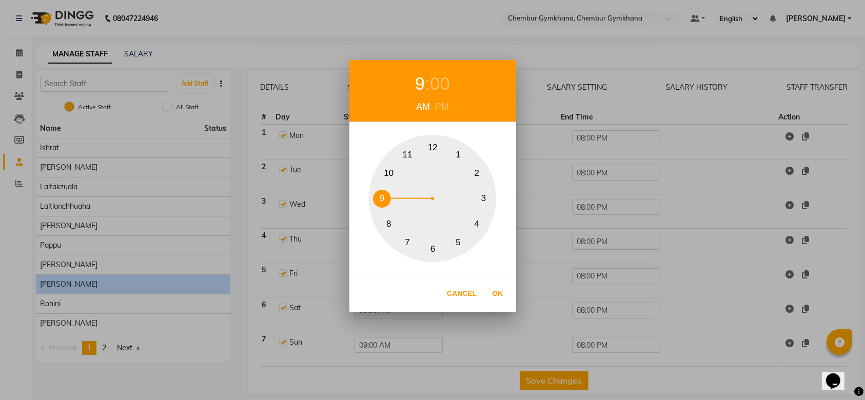
click at [442, 101] on div "PM" at bounding box center [442, 107] width 19 height 14
click at [454, 292] on button "Cancel" at bounding box center [462, 293] width 40 height 21
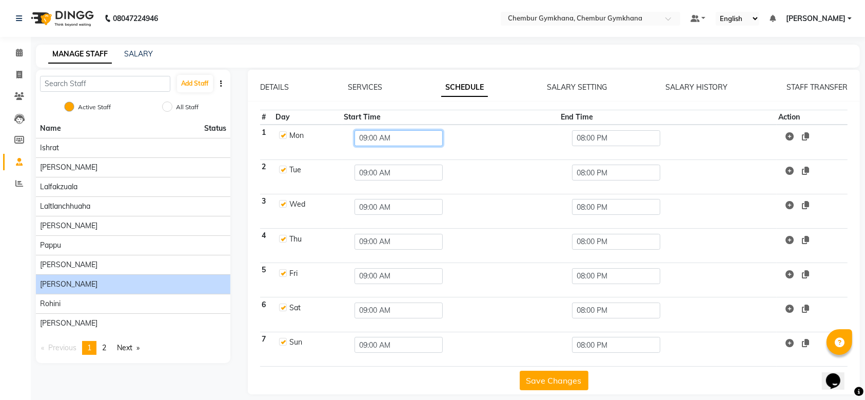
click at [370, 144] on input "09:00 AM" at bounding box center [399, 138] width 88 height 16
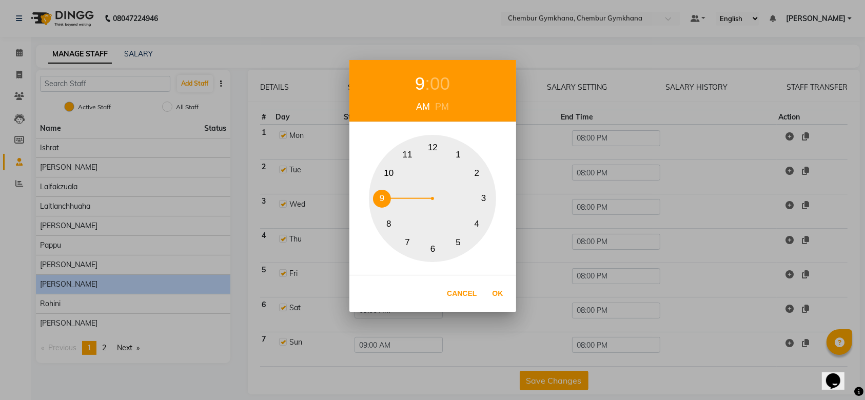
click at [404, 150] on button "11" at bounding box center [408, 155] width 18 height 18
click at [504, 290] on button "Ok" at bounding box center [498, 293] width 21 height 21
type input "11:00 AM"
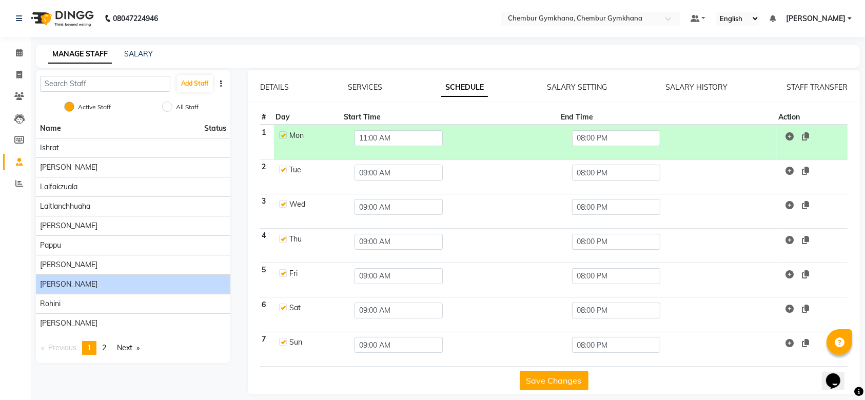
click at [803, 141] on span at bounding box center [796, 136] width 28 height 10
click at [805, 139] on icon at bounding box center [805, 136] width 7 height 8
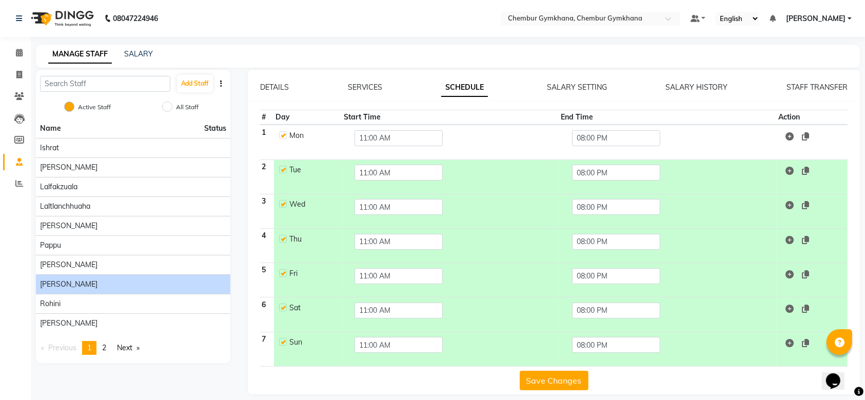
scroll to position [8, 0]
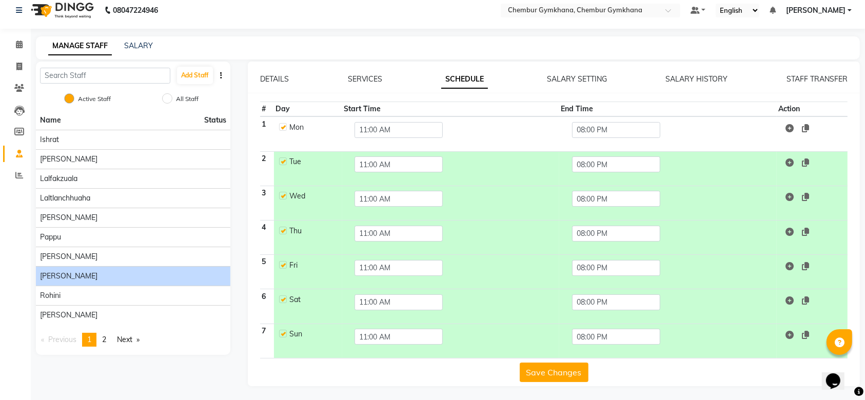
click at [535, 380] on button "Save Changes" at bounding box center [554, 373] width 69 height 20
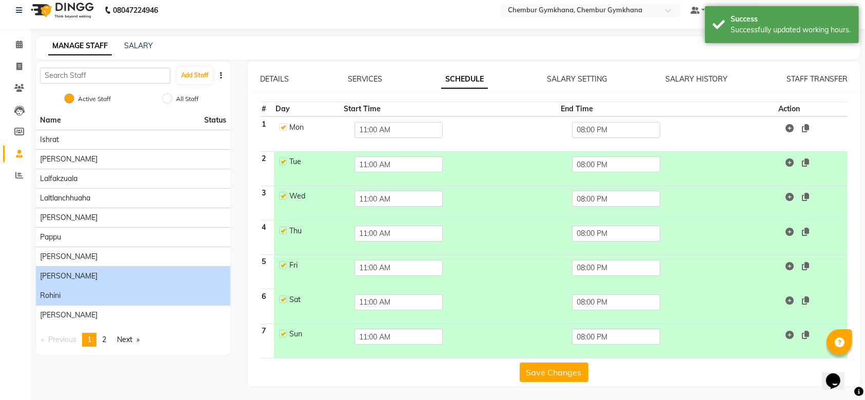
click at [148, 293] on div "Rohini" at bounding box center [133, 296] width 186 height 11
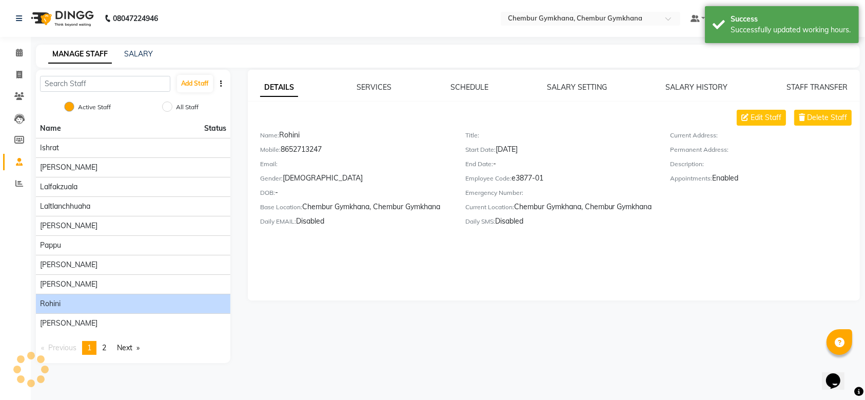
scroll to position [0, 0]
click at [484, 86] on link "SCHEDULE" at bounding box center [475, 87] width 38 height 9
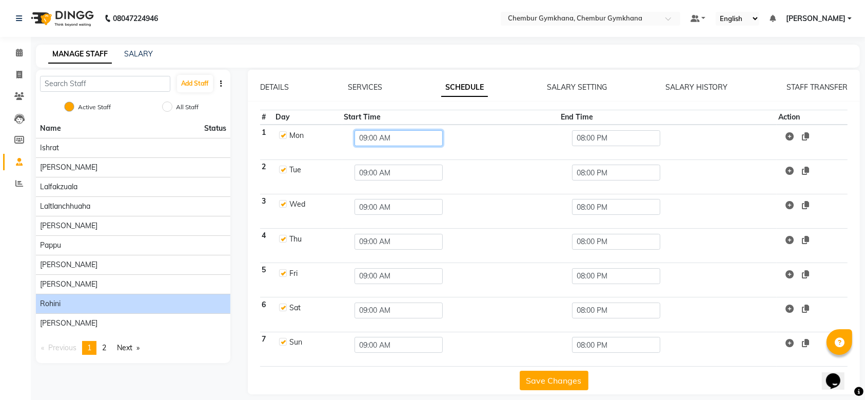
click at [390, 140] on input "09:00 AM" at bounding box center [399, 138] width 88 height 16
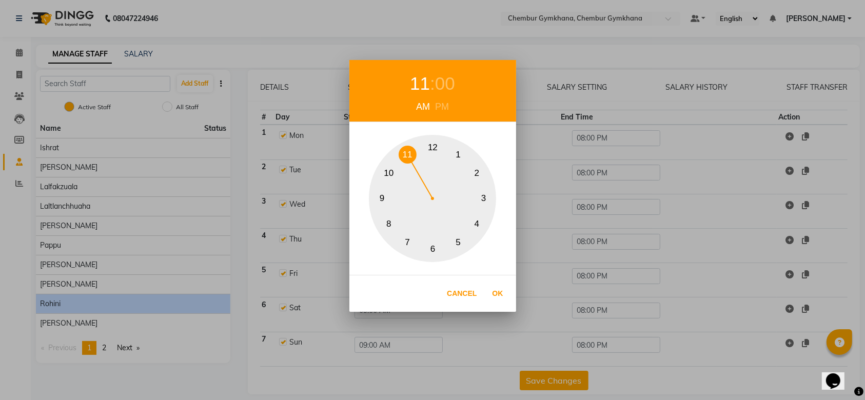
click at [404, 156] on button "11" at bounding box center [408, 155] width 18 height 18
click at [491, 291] on button "Ok" at bounding box center [498, 293] width 21 height 21
type input "11:00 AM"
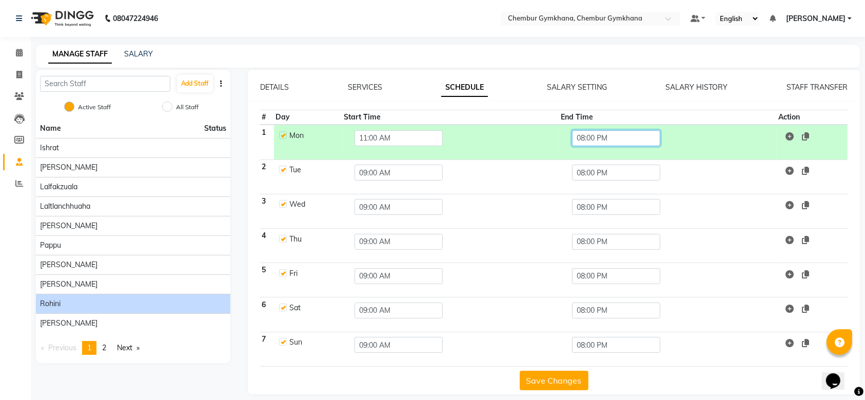
click at [609, 134] on input "08:00 PM" at bounding box center [616, 138] width 88 height 16
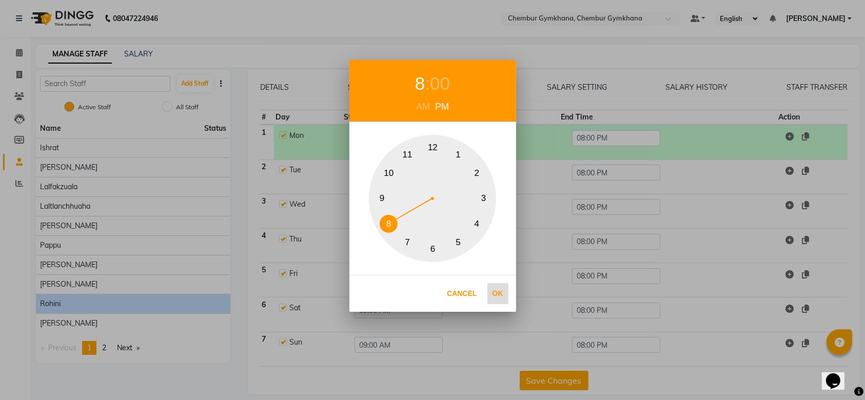
click at [494, 284] on button "Ok" at bounding box center [498, 293] width 21 height 21
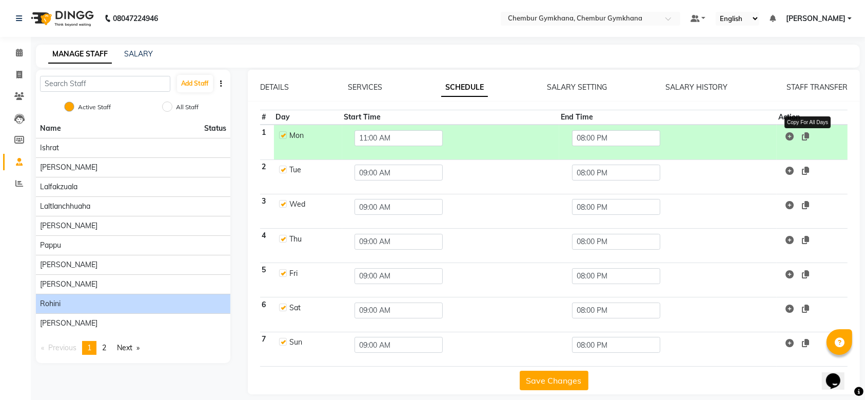
click at [806, 141] on span at bounding box center [805, 136] width 7 height 10
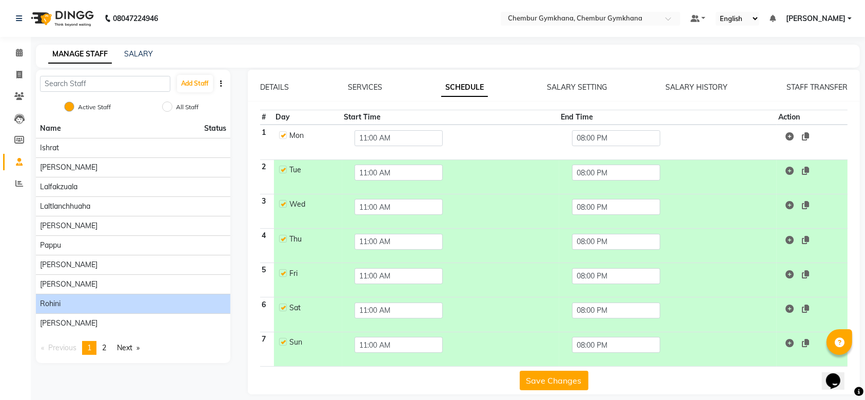
scroll to position [8, 0]
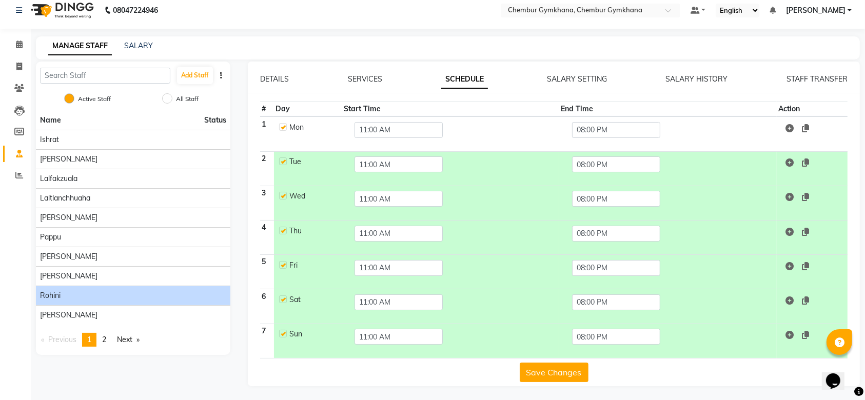
click at [546, 368] on button "Save Changes" at bounding box center [554, 373] width 69 height 20
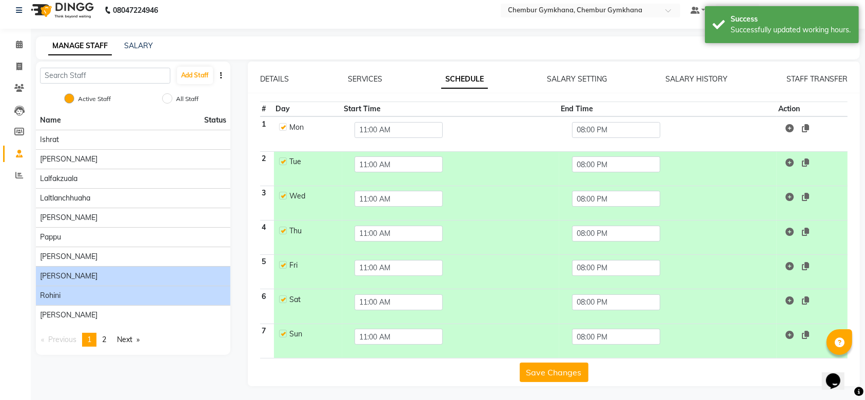
scroll to position [0, 0]
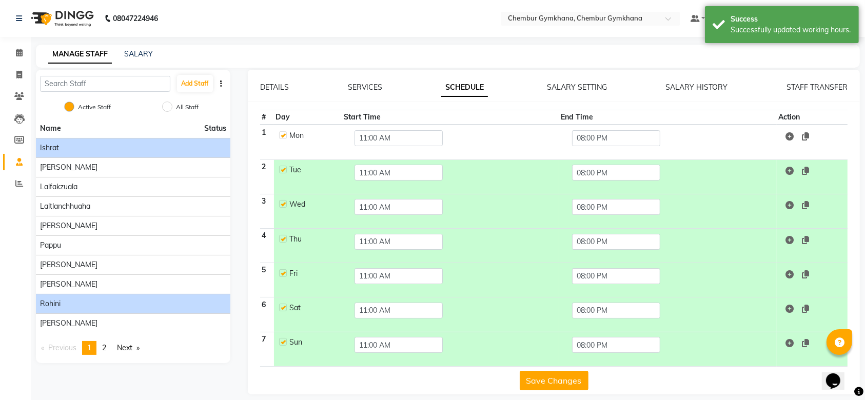
click at [160, 155] on li "Ishrat" at bounding box center [133, 148] width 195 height 20
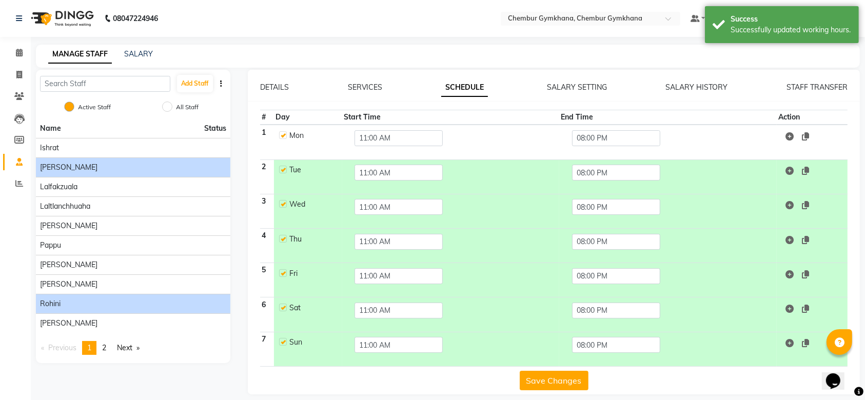
click at [134, 168] on div "[PERSON_NAME]" at bounding box center [133, 167] width 186 height 11
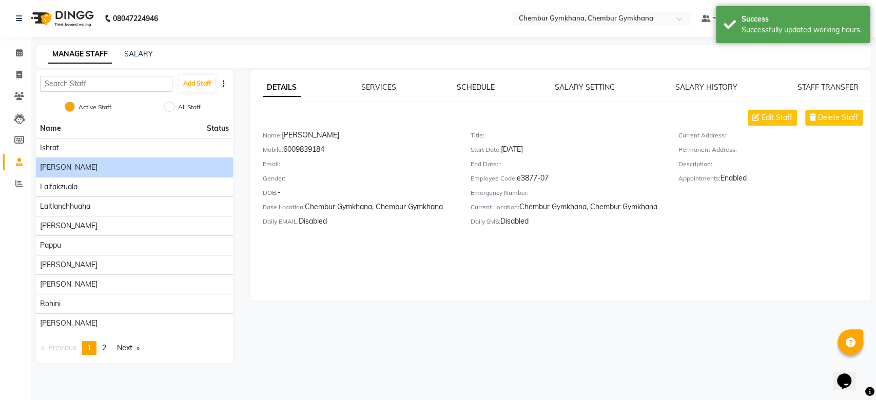
click at [470, 89] on link "SCHEDULE" at bounding box center [475, 87] width 38 height 9
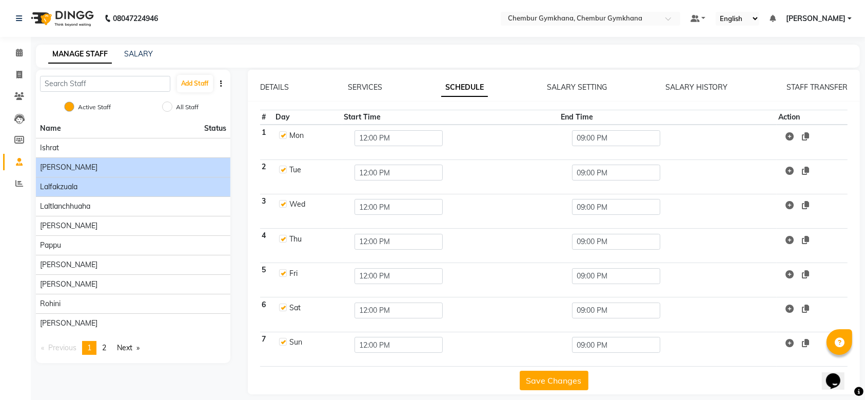
click at [82, 188] on div "Lalfakzuala" at bounding box center [133, 187] width 186 height 11
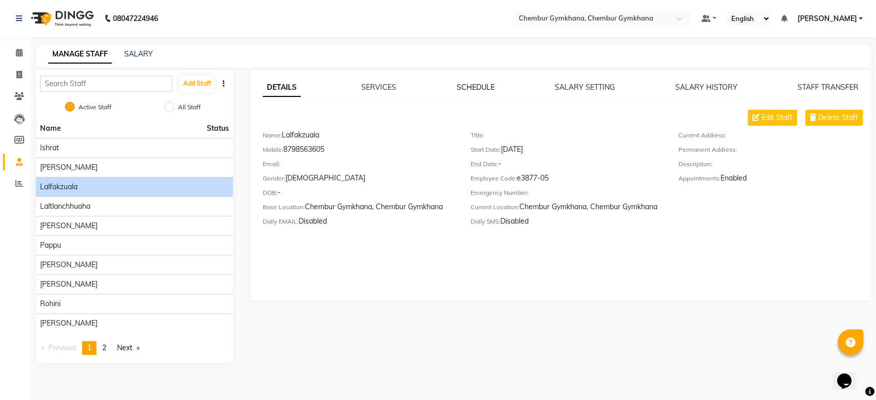
click at [476, 87] on link "SCHEDULE" at bounding box center [475, 87] width 38 height 9
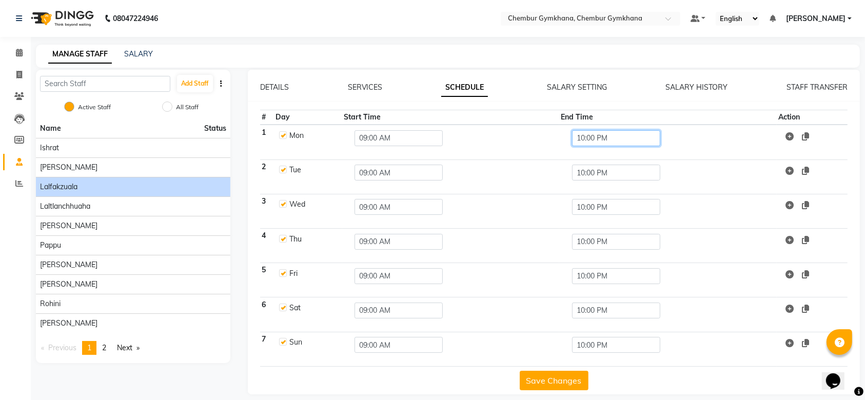
click at [591, 140] on input "10:00 PM" at bounding box center [616, 138] width 88 height 16
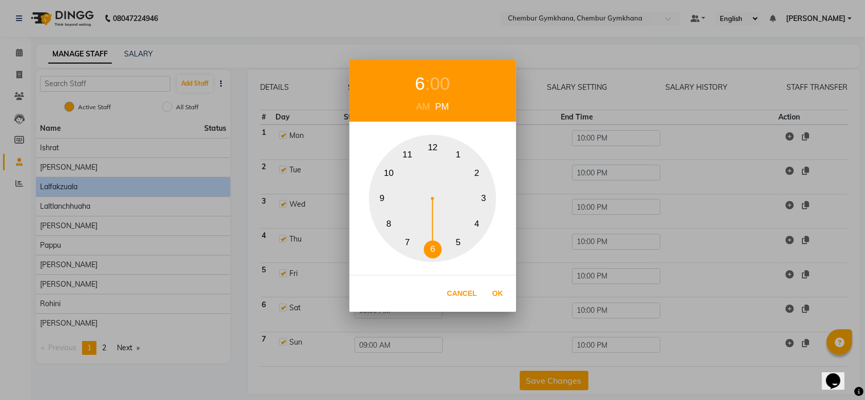
click at [430, 245] on button "6" at bounding box center [433, 250] width 18 height 18
click at [493, 290] on button "Ok" at bounding box center [498, 293] width 21 height 21
type input "06:00 PM"
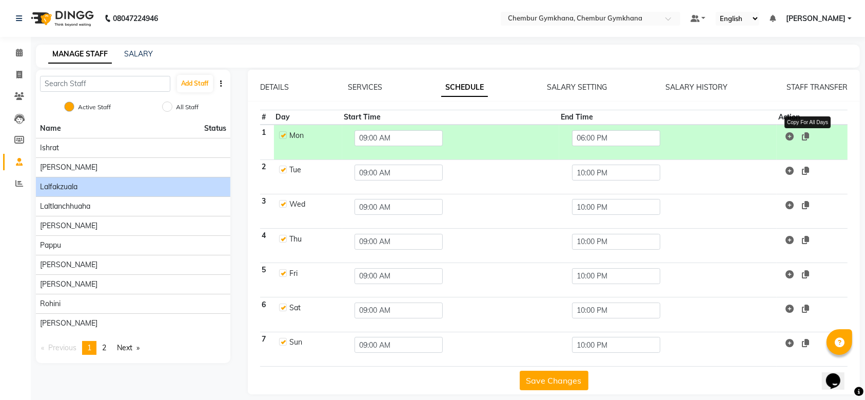
click at [809, 139] on icon at bounding box center [805, 136] width 7 height 8
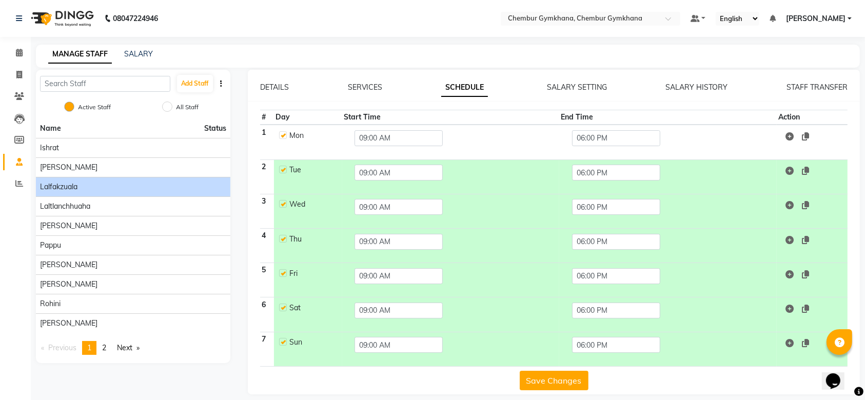
click at [562, 375] on button "Save Changes" at bounding box center [554, 381] width 69 height 20
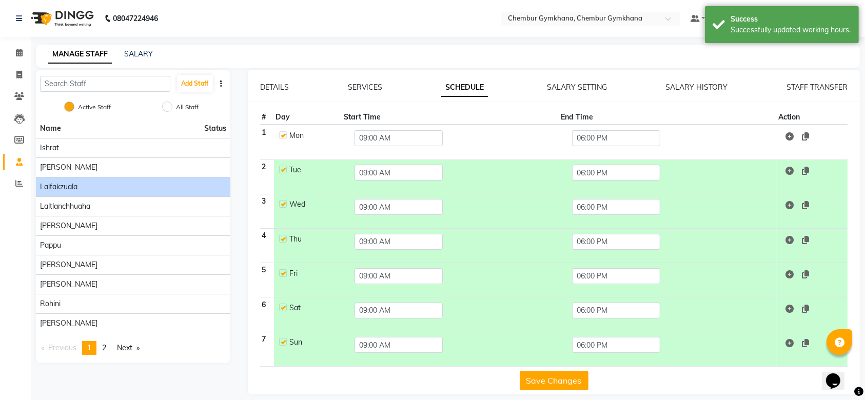
click at [538, 384] on button "Save Changes" at bounding box center [554, 381] width 69 height 20
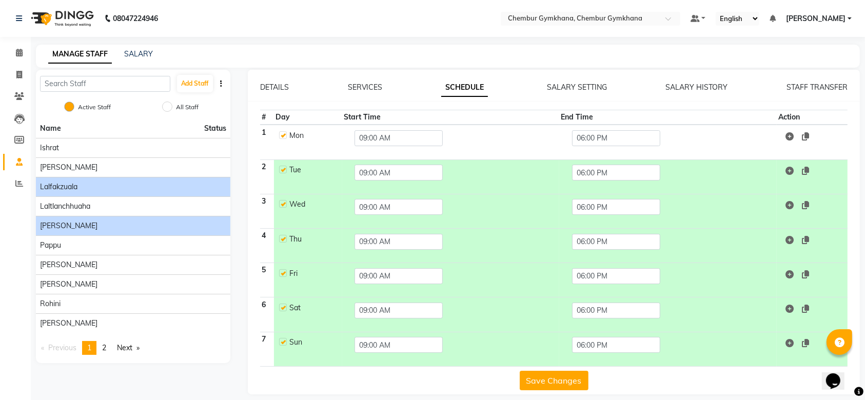
click at [170, 233] on li "[PERSON_NAME]" at bounding box center [133, 226] width 195 height 20
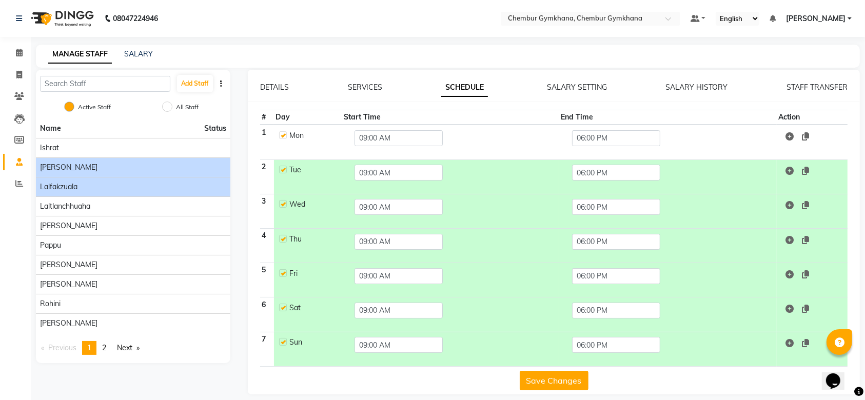
click at [164, 167] on div "[PERSON_NAME]" at bounding box center [133, 167] width 186 height 11
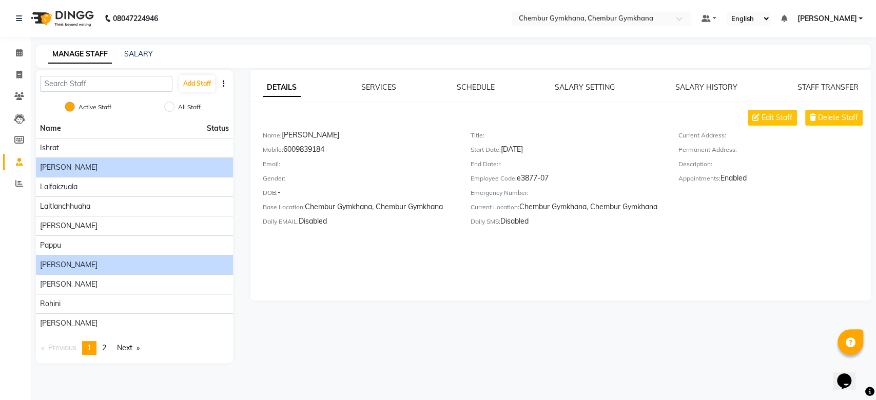
click at [100, 257] on li "[PERSON_NAME]" at bounding box center [134, 265] width 197 height 20
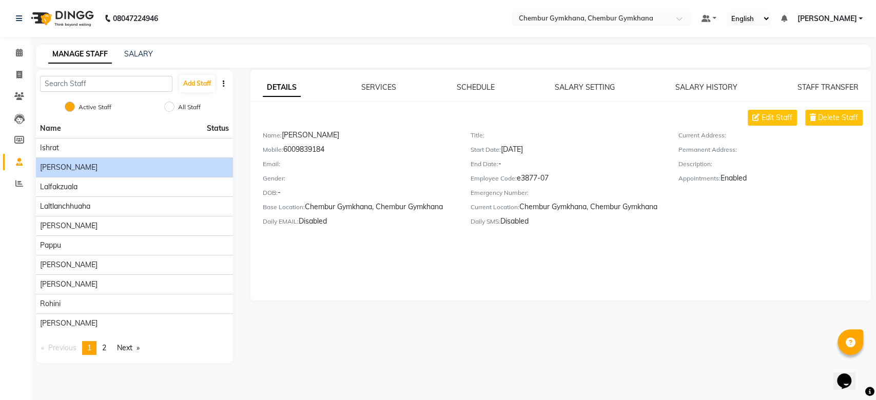
click at [183, 109] on label "All Staff" at bounding box center [189, 107] width 23 height 9
click at [175, 109] on input "All Staff" at bounding box center [169, 107] width 10 height 10
radio input "true"
click at [78, 102] on div "Active Staff" at bounding box center [89, 108] width 43 height 12
click at [71, 108] on input "Active Staff" at bounding box center [70, 107] width 10 height 10
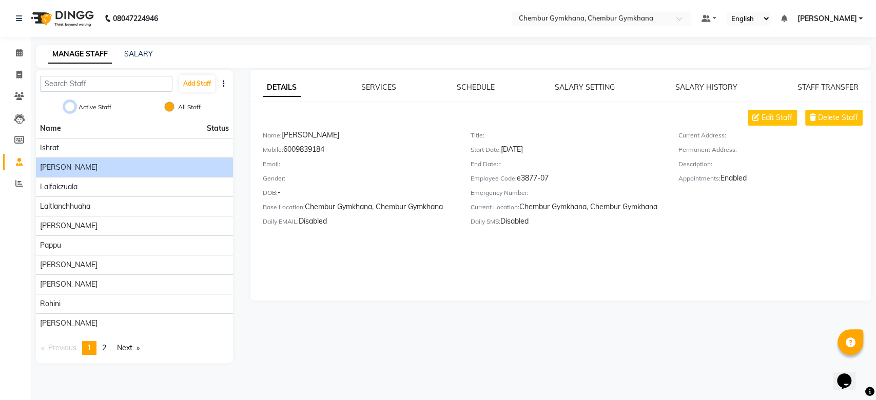
radio input "true"
radio input "false"
click at [109, 346] on link "page 2" at bounding box center [104, 348] width 14 height 14
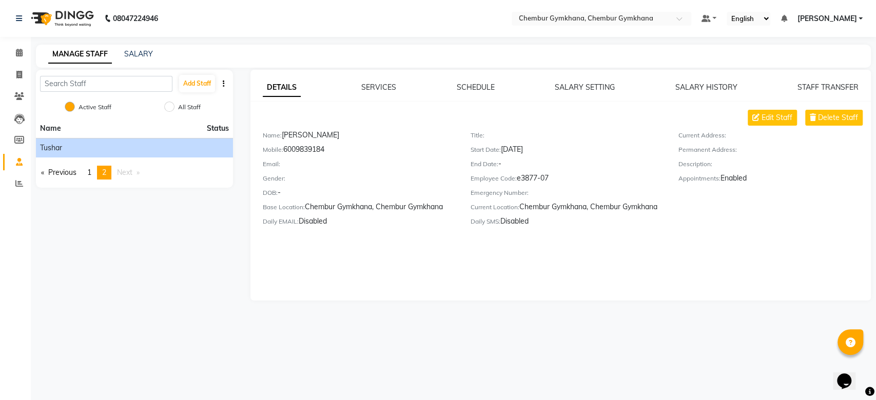
click at [97, 150] on div "Tushar" at bounding box center [134, 148] width 189 height 11
click at [460, 88] on link "SCHEDULE" at bounding box center [475, 87] width 38 height 9
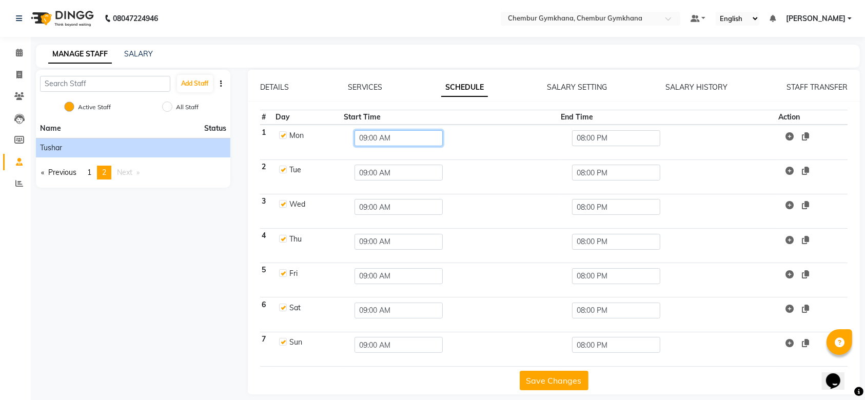
click at [412, 133] on input "09:00 AM" at bounding box center [399, 138] width 88 height 16
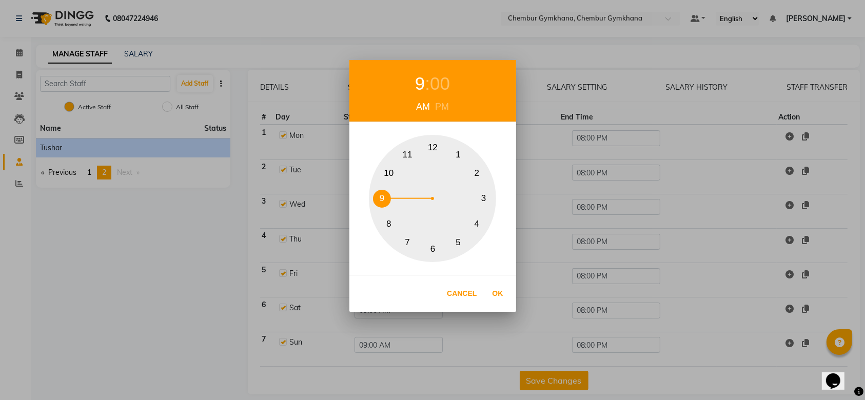
click at [439, 109] on div "9 : 00 AM PM 1 2 3 4 5 6 7 8 9 10 11 12 Cancel Ok" at bounding box center [433, 186] width 167 height 252
click at [439, 109] on div "PM" at bounding box center [442, 107] width 19 height 14
click at [436, 143] on button "12" at bounding box center [433, 148] width 18 height 18
click at [493, 287] on button "Ok" at bounding box center [498, 293] width 21 height 21
type input "12:00 PM"
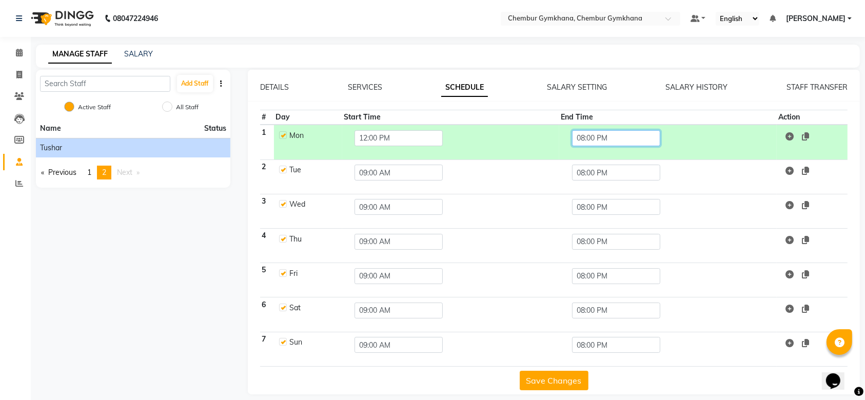
click at [605, 136] on input "08:00 PM" at bounding box center [616, 138] width 88 height 16
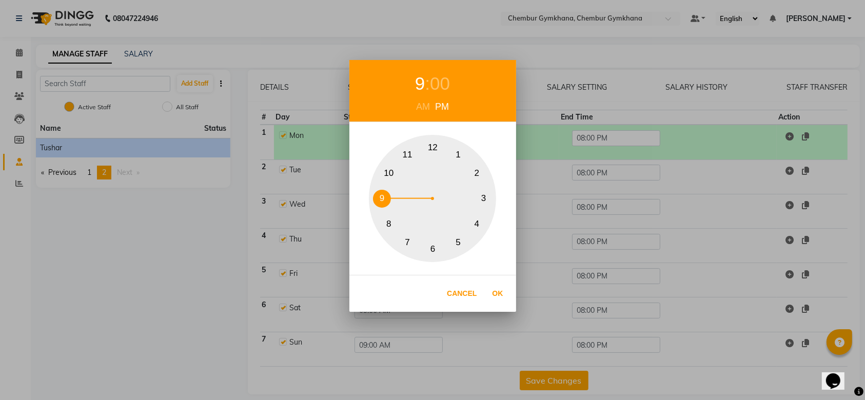
click at [385, 199] on button "9" at bounding box center [382, 199] width 18 height 18
click at [503, 291] on button "Ok" at bounding box center [498, 293] width 21 height 21
type input "09:00 PM"
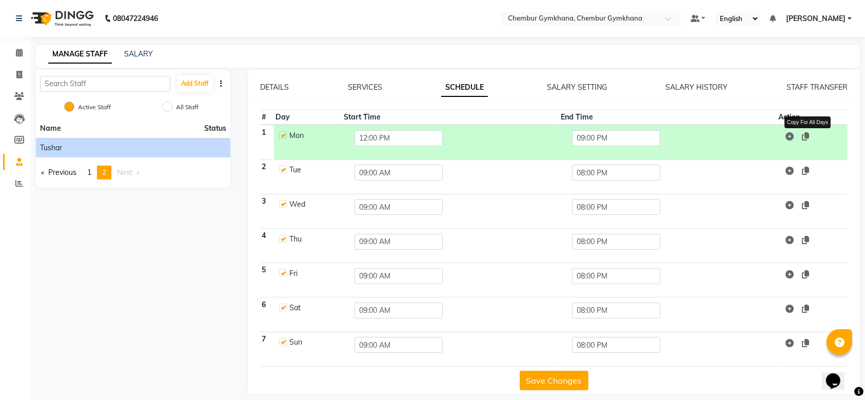
click at [805, 135] on icon at bounding box center [805, 136] width 7 height 8
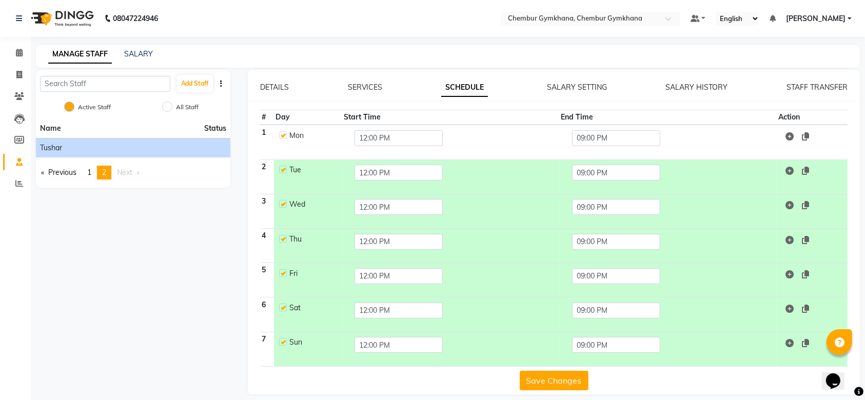
scroll to position [8, 0]
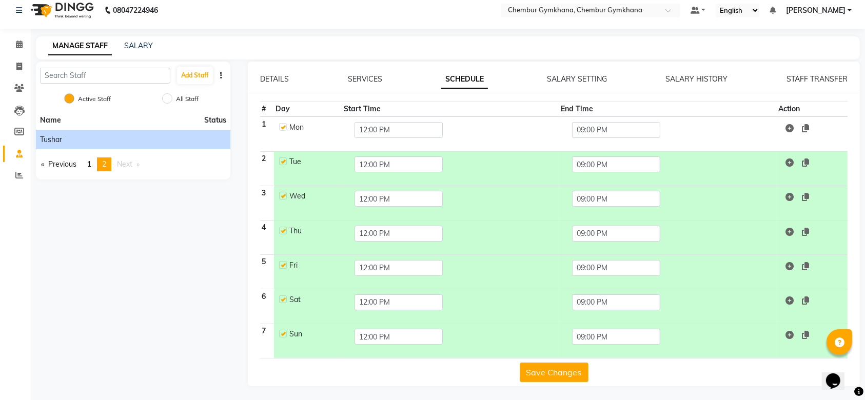
click at [579, 368] on button "Save Changes" at bounding box center [554, 373] width 69 height 20
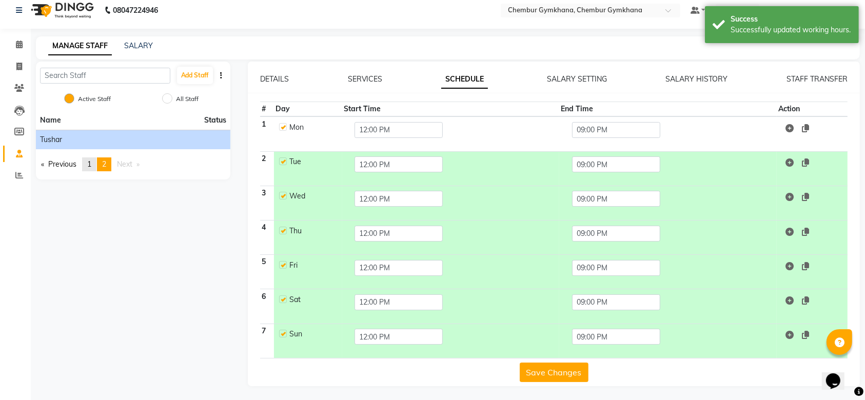
click at [94, 162] on link "page 1" at bounding box center [89, 165] width 14 height 14
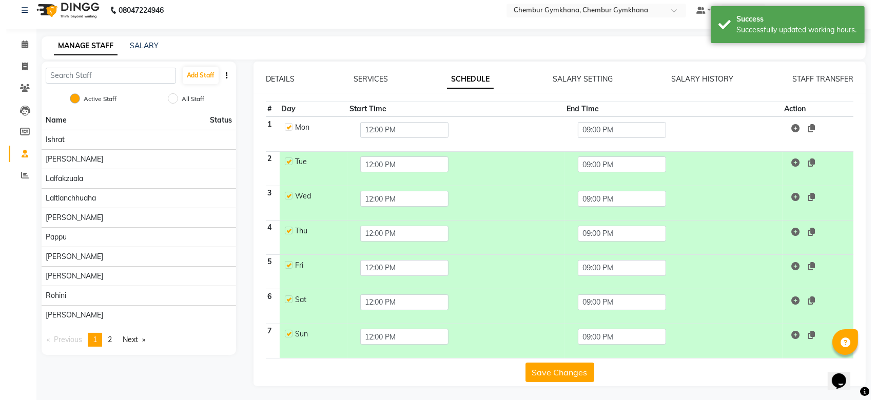
scroll to position [0, 0]
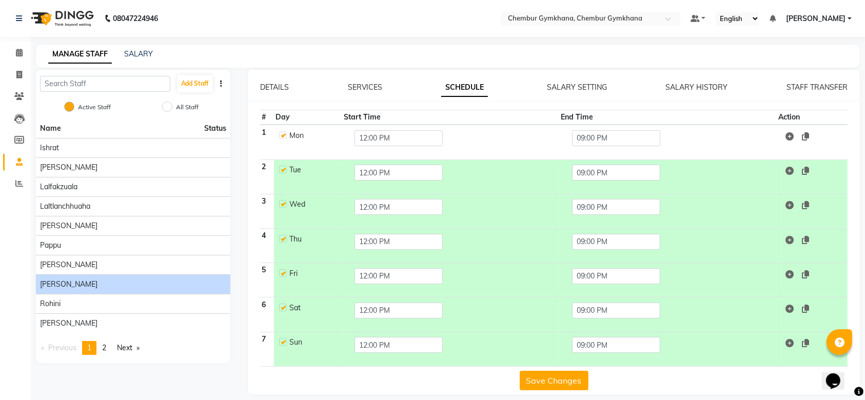
click at [104, 290] on div "[PERSON_NAME]" at bounding box center [133, 284] width 186 height 11
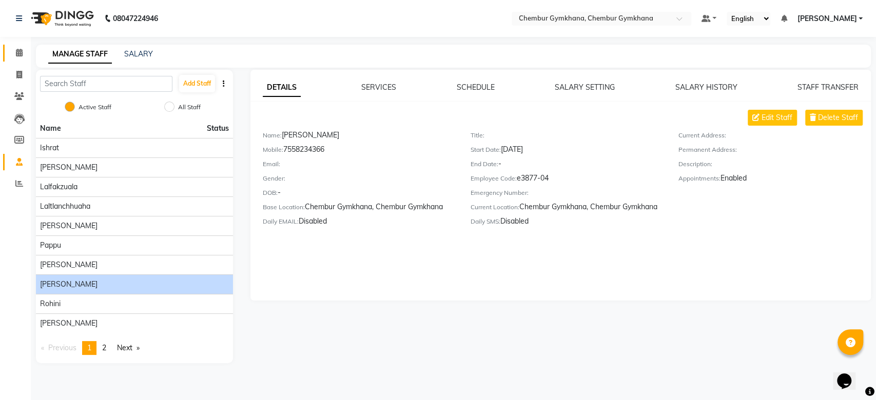
click at [16, 55] on icon at bounding box center [19, 53] width 7 height 8
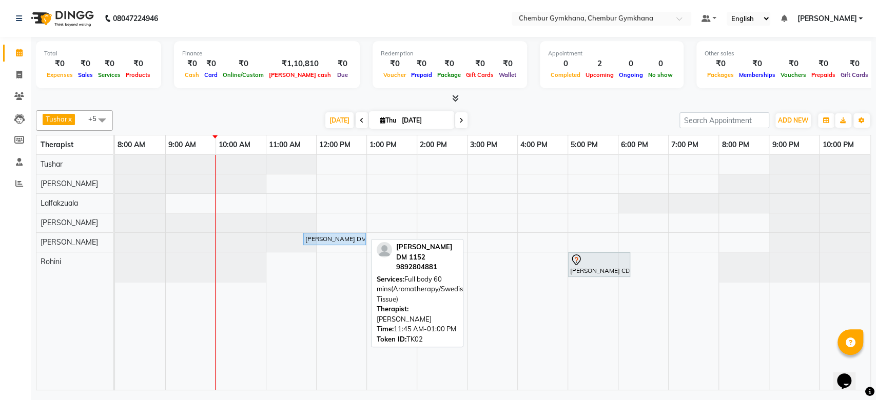
click at [341, 240] on div "[PERSON_NAME] DM 1152, TK02, 11:45 AM-01:00 PM, Full body 60 mins(Aromatherapy/…" at bounding box center [334, 239] width 61 height 9
select select "5"
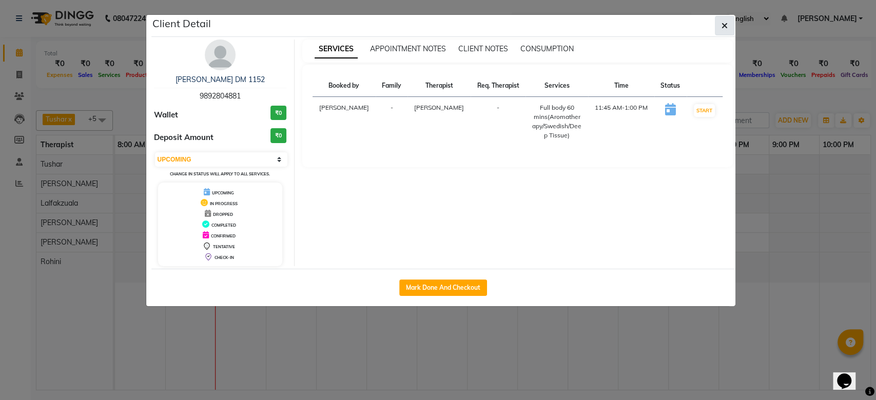
click at [725, 21] on span "button" at bounding box center [725, 26] width 6 height 10
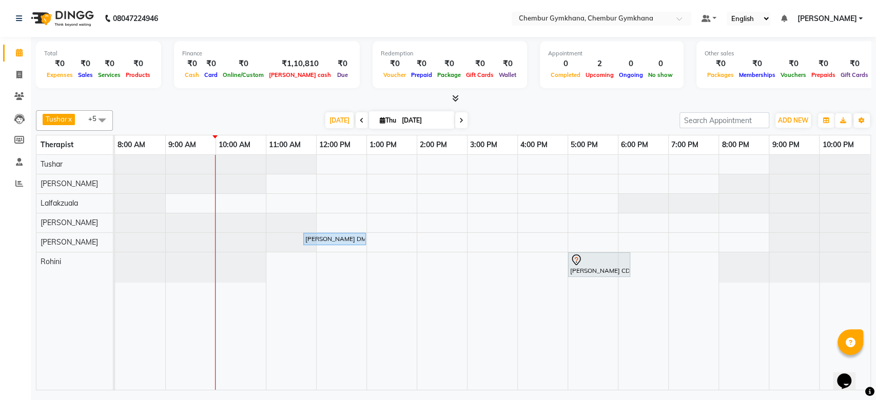
click at [103, 119] on span at bounding box center [102, 120] width 21 height 20
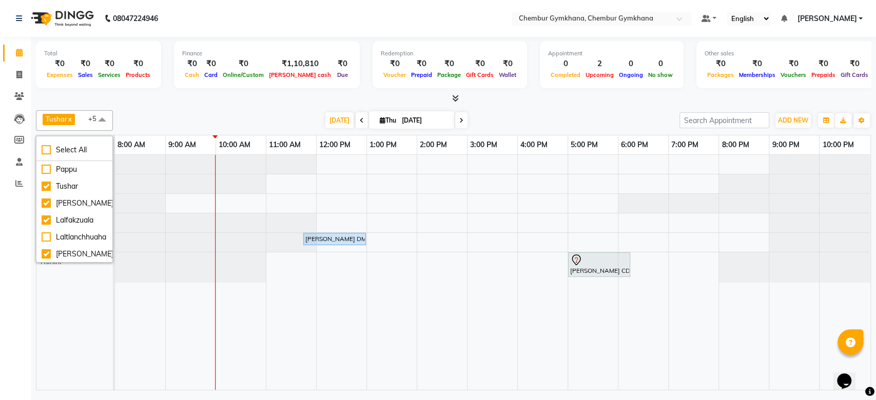
click at [79, 305] on div "Tushar [PERSON_NAME] [PERSON_NAME] [PERSON_NAME]" at bounding box center [79, 272] width 87 height 235
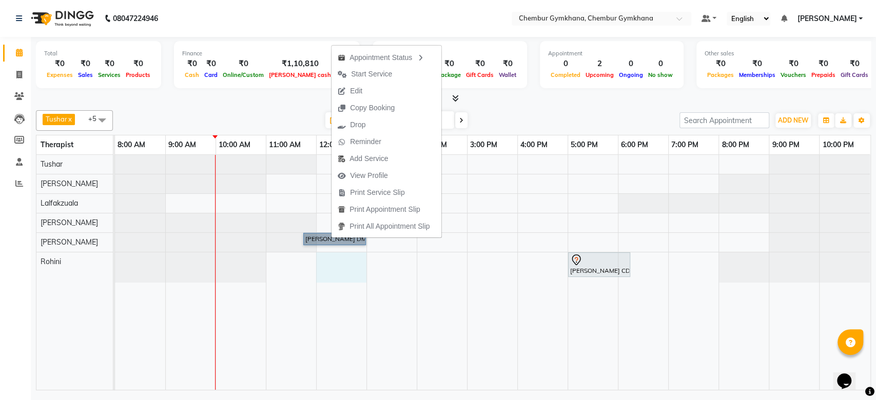
click at [339, 264] on div "[PERSON_NAME] DM 1152, TK02, 11:45 AM-01:00 PM, Full body 60 mins(Aromatherapy/…" at bounding box center [493, 272] width 756 height 235
select select "88850"
select select "720"
select select "tentative"
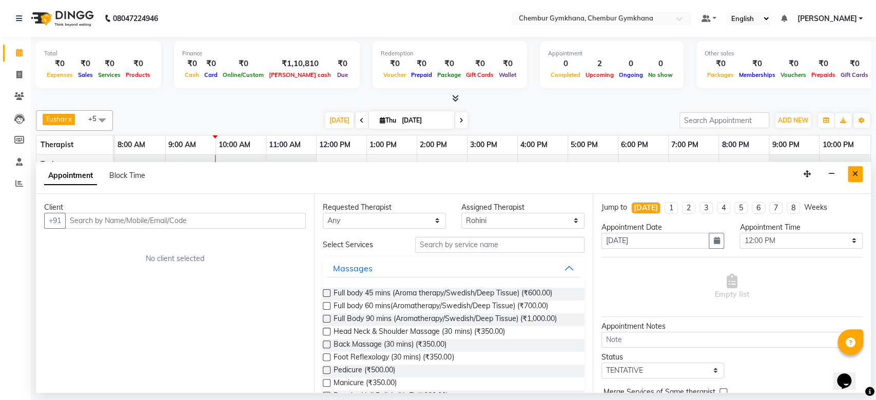
click at [856, 168] on button "Close" at bounding box center [855, 174] width 15 height 16
